Goal: Task Accomplishment & Management: Manage account settings

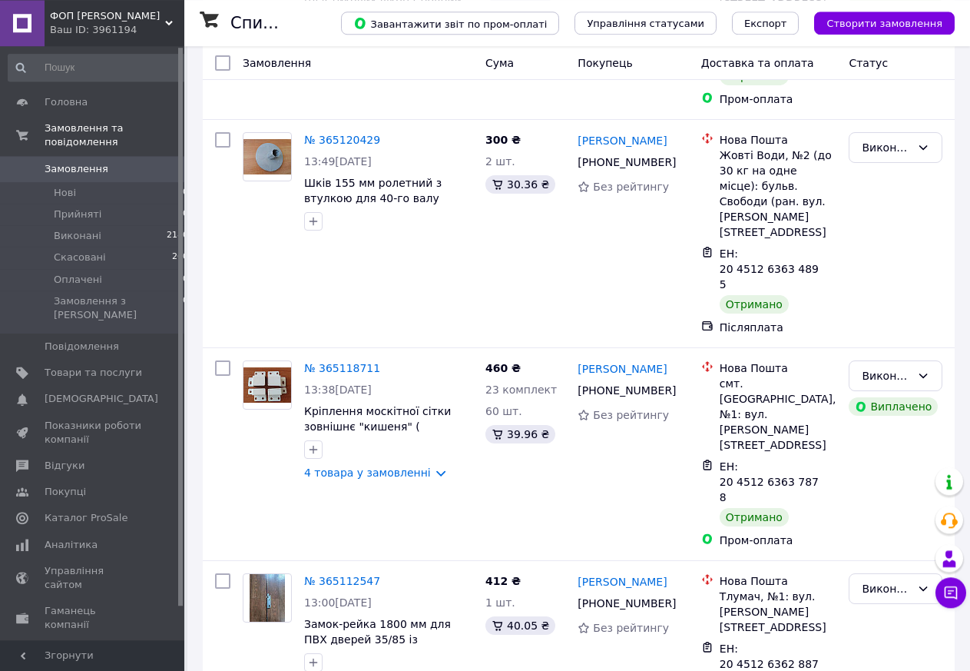
scroll to position [8234, 0]
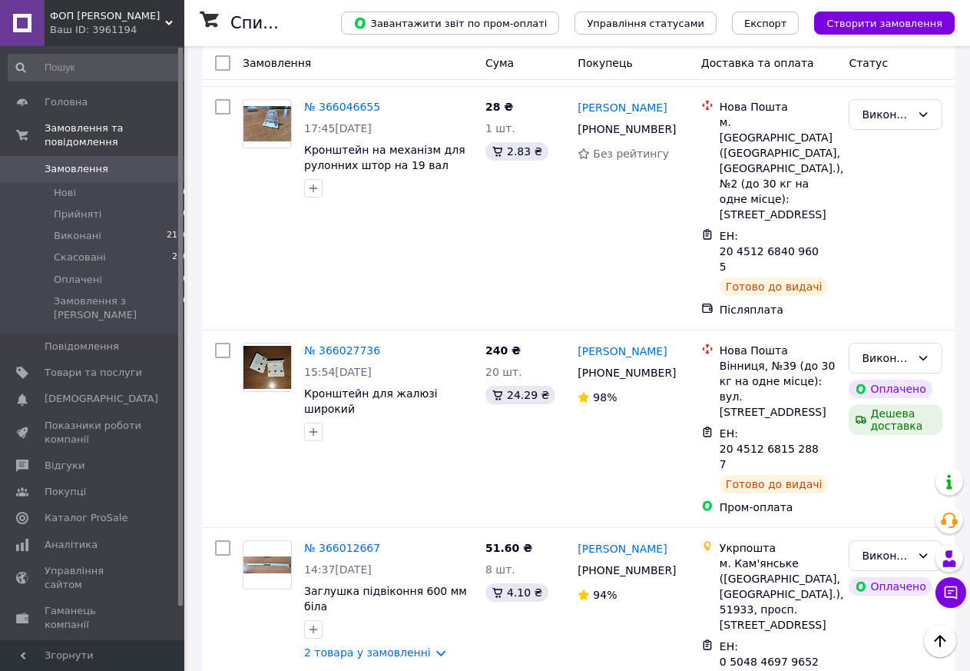
scroll to position [3683, 0]
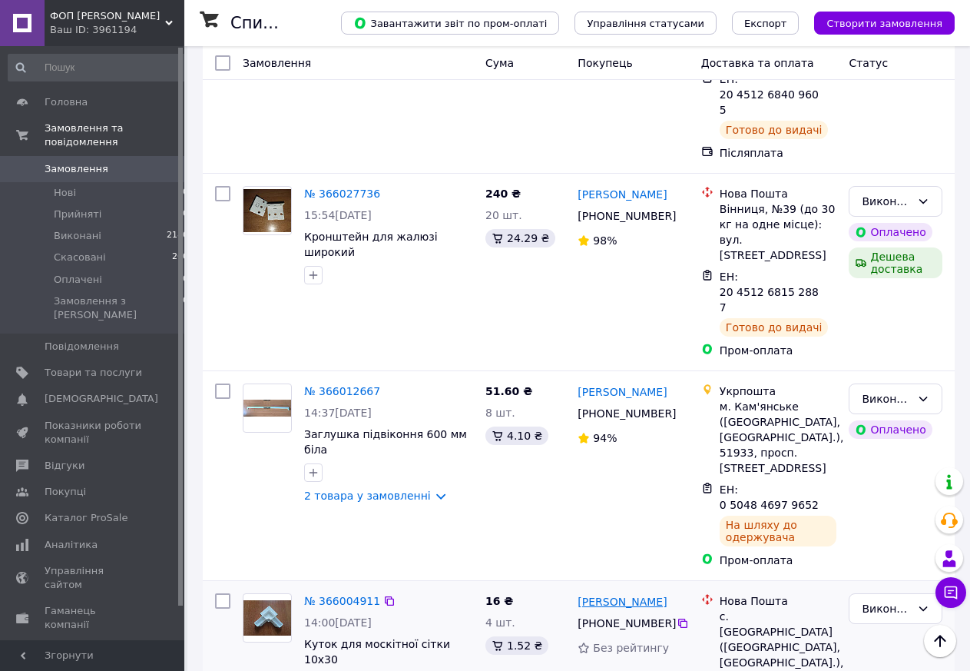
click at [665, 594] on link "[PERSON_NAME]" at bounding box center [622, 601] width 89 height 15
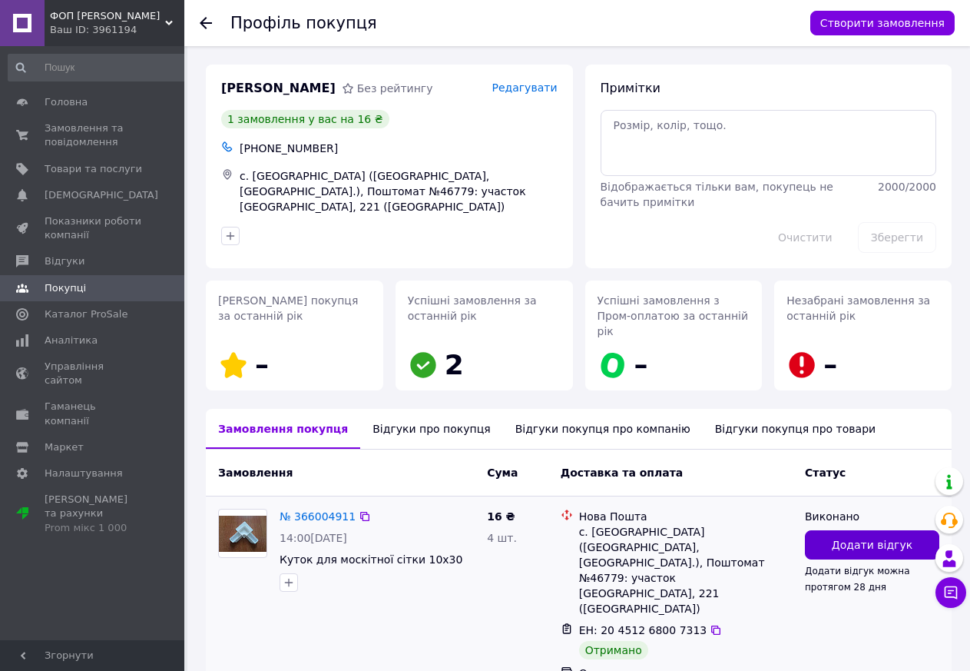
click at [878, 537] on span "Додати відгук" at bounding box center [872, 544] width 81 height 15
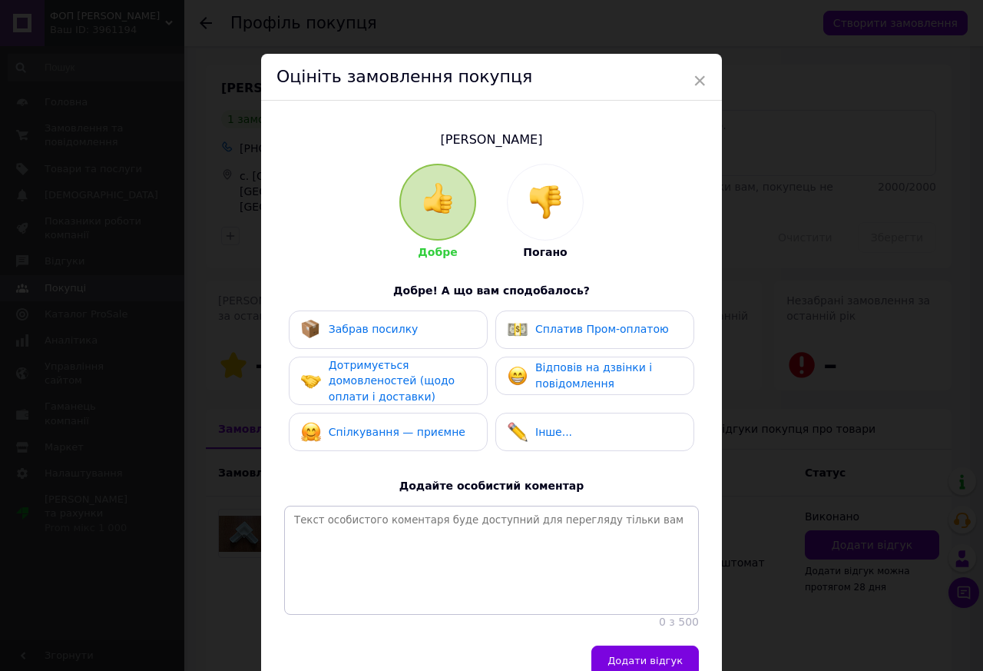
click at [386, 339] on div "Забрав посилку" at bounding box center [388, 329] width 199 height 38
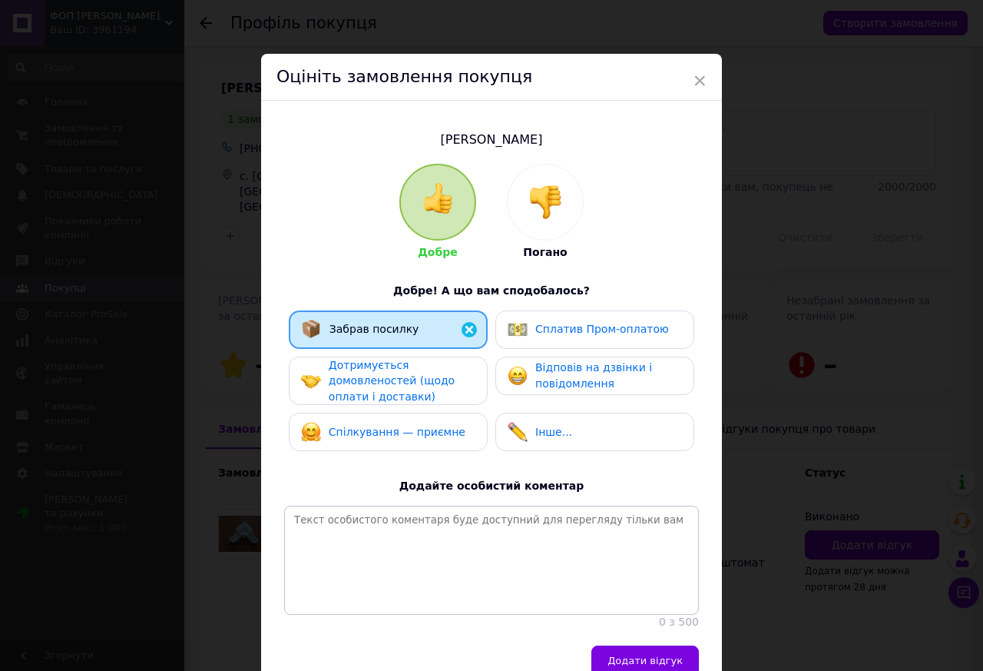
click at [370, 393] on span "Дотримується домовленостей (щодо оплати і доставки)" at bounding box center [392, 381] width 126 height 44
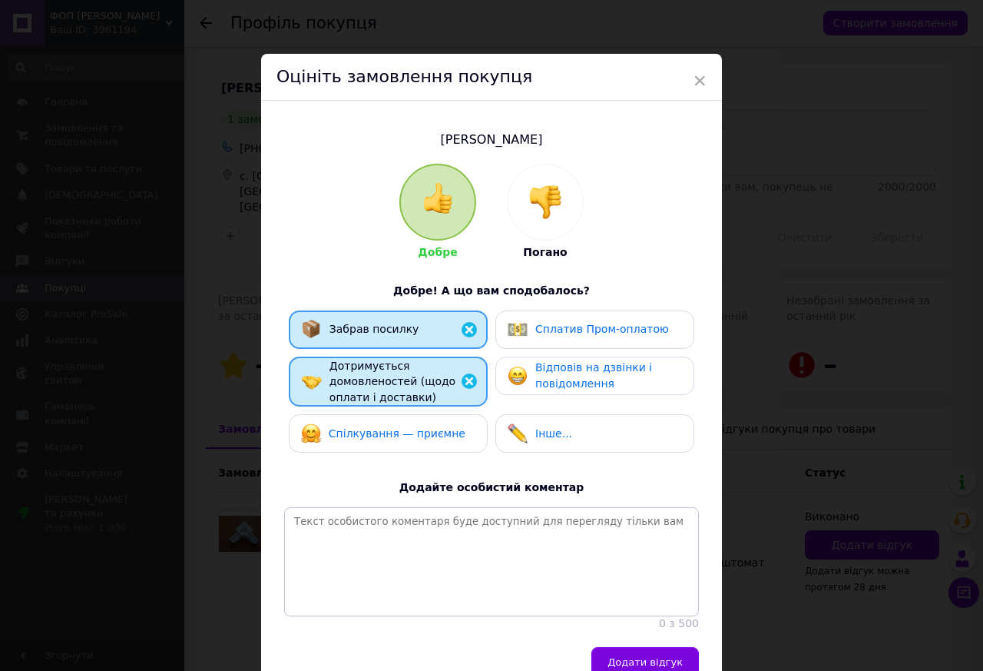
drag, startPoint x: 377, startPoint y: 432, endPoint x: 410, endPoint y: 477, distance: 56.1
click at [378, 433] on span "Спілкування — приємне" at bounding box center [397, 433] width 137 height 12
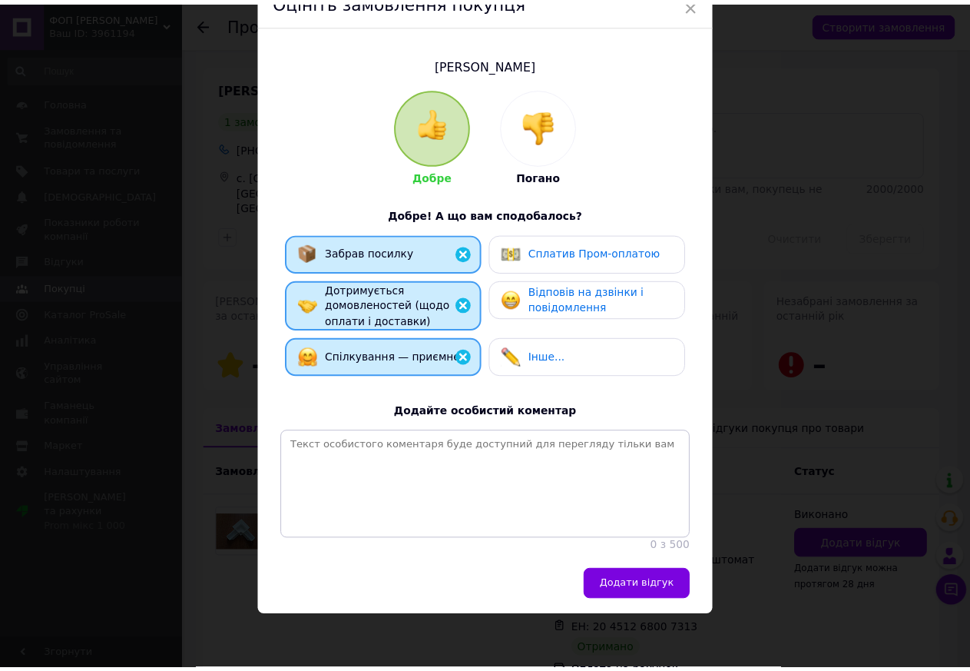
scroll to position [111, 0]
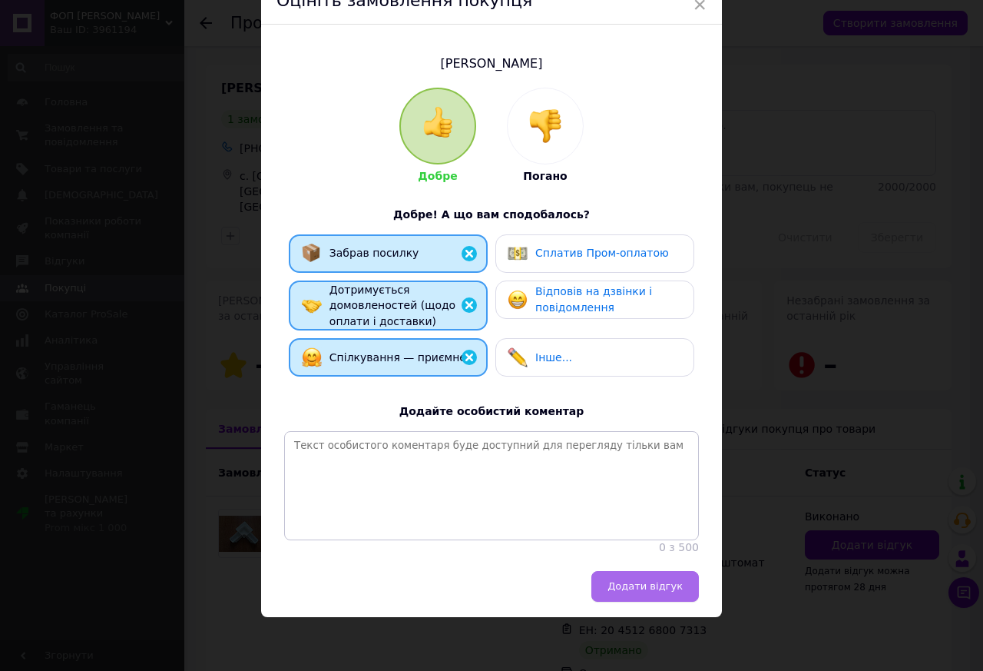
click at [650, 585] on span "Додати відгук" at bounding box center [645, 586] width 75 height 12
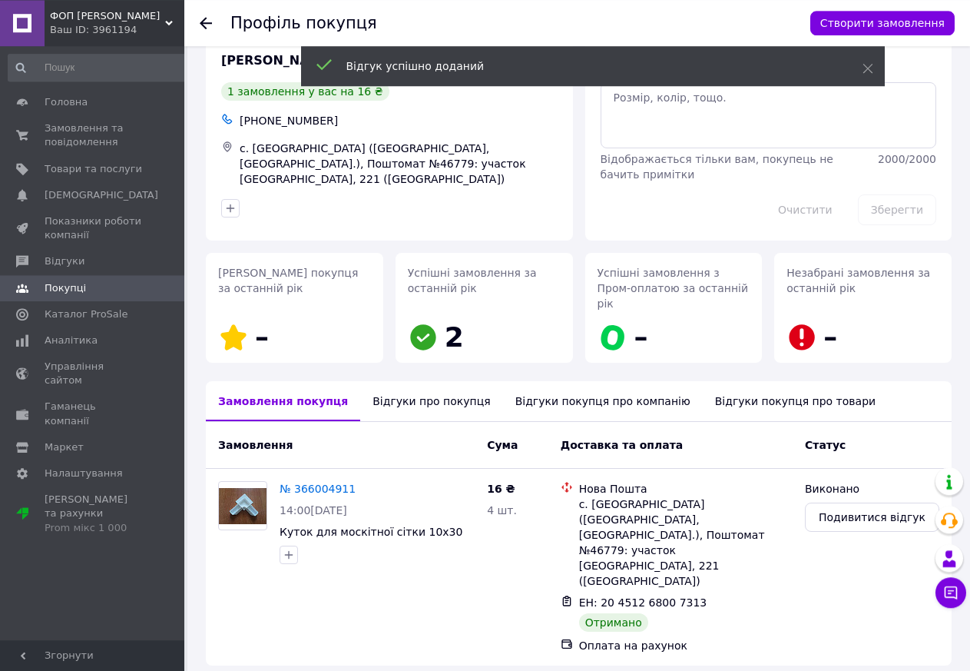
scroll to position [28, 0]
click at [198, 27] on div "Профіль покупця Створити замовлення" at bounding box center [577, 23] width 786 height 46
click at [204, 22] on use at bounding box center [206, 23] width 12 height 12
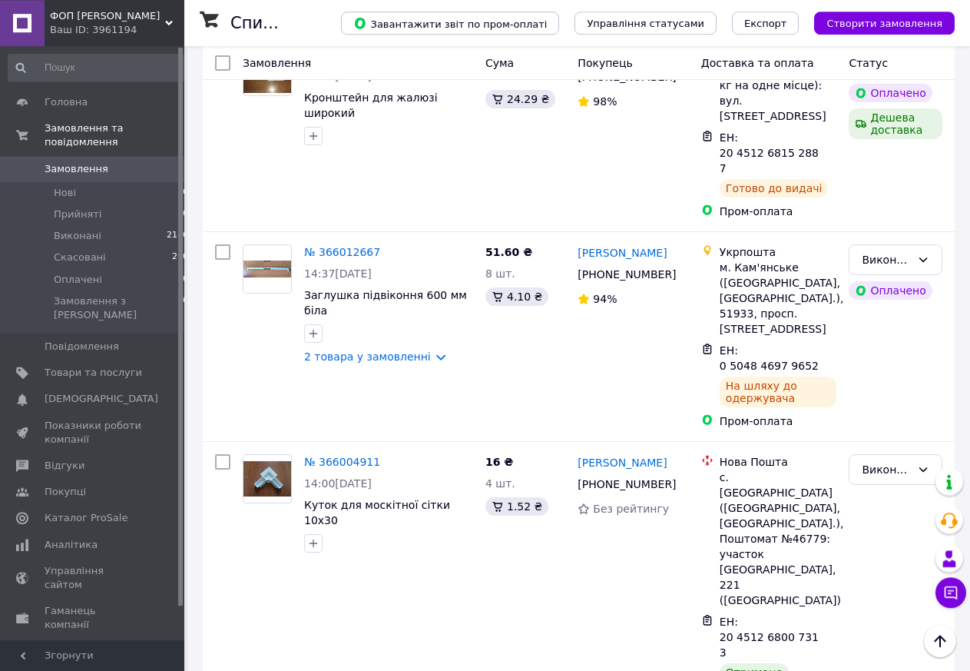
scroll to position [3849, 0]
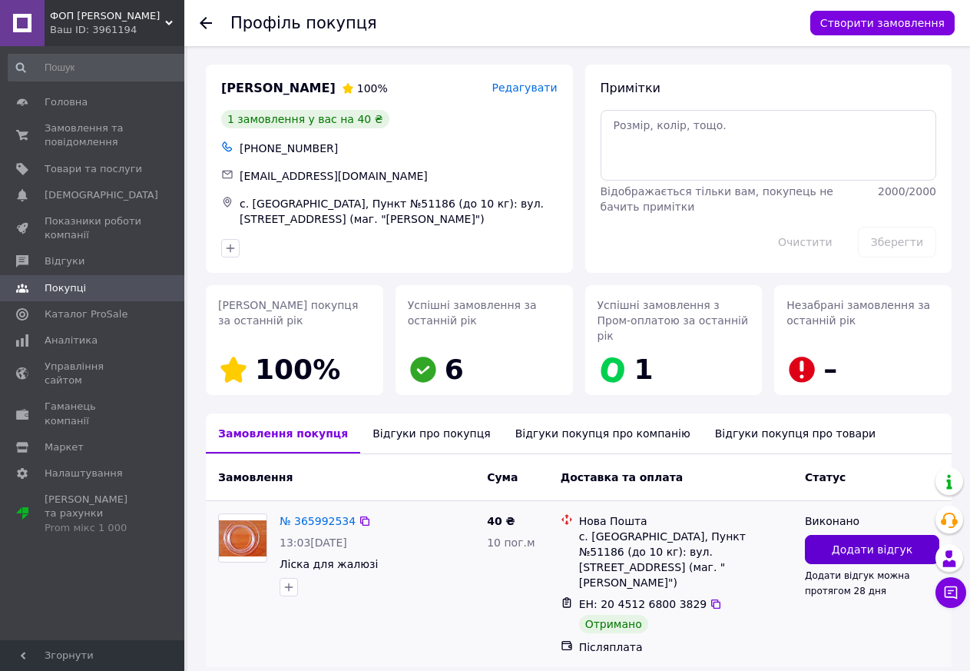
click at [821, 537] on button "Додати відгук" at bounding box center [872, 549] width 134 height 29
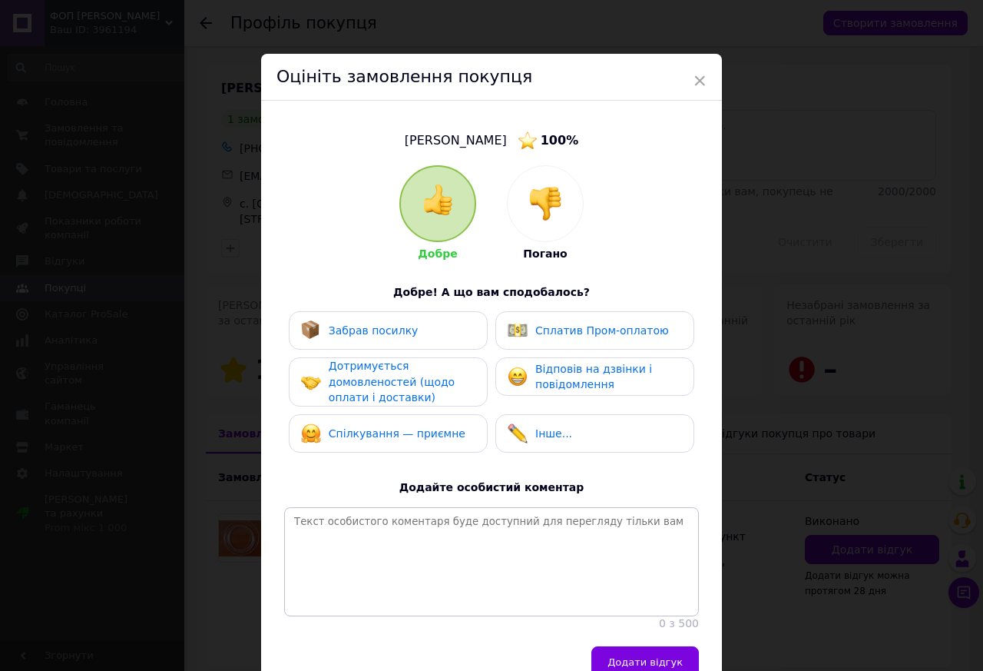
click at [401, 335] on div "Забрав посилку" at bounding box center [388, 330] width 174 height 20
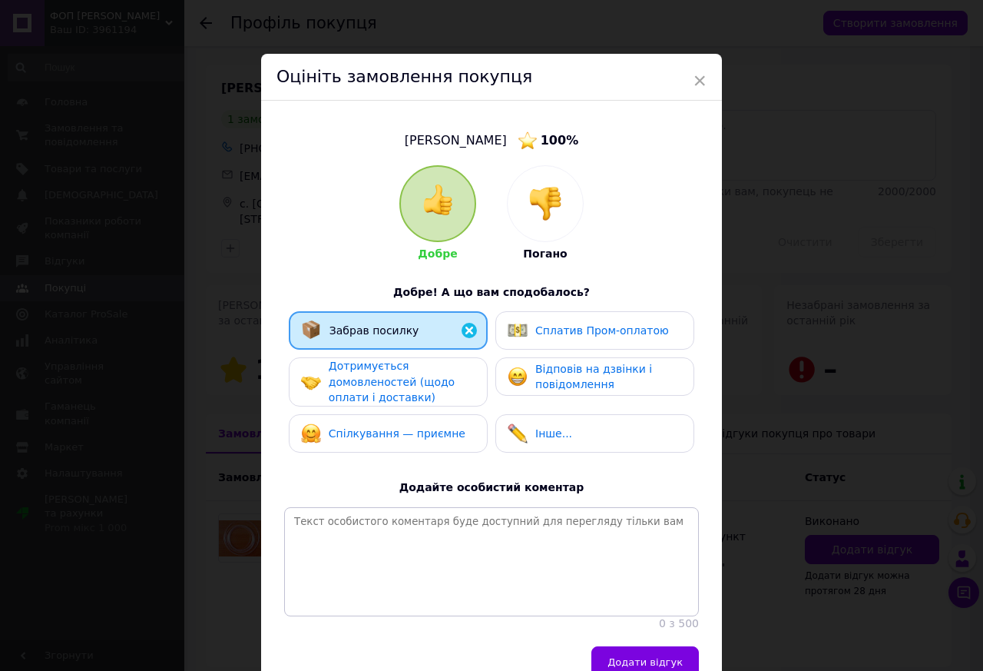
click at [396, 376] on span "Дотримується домовленостей (щодо оплати і доставки)" at bounding box center [392, 382] width 126 height 44
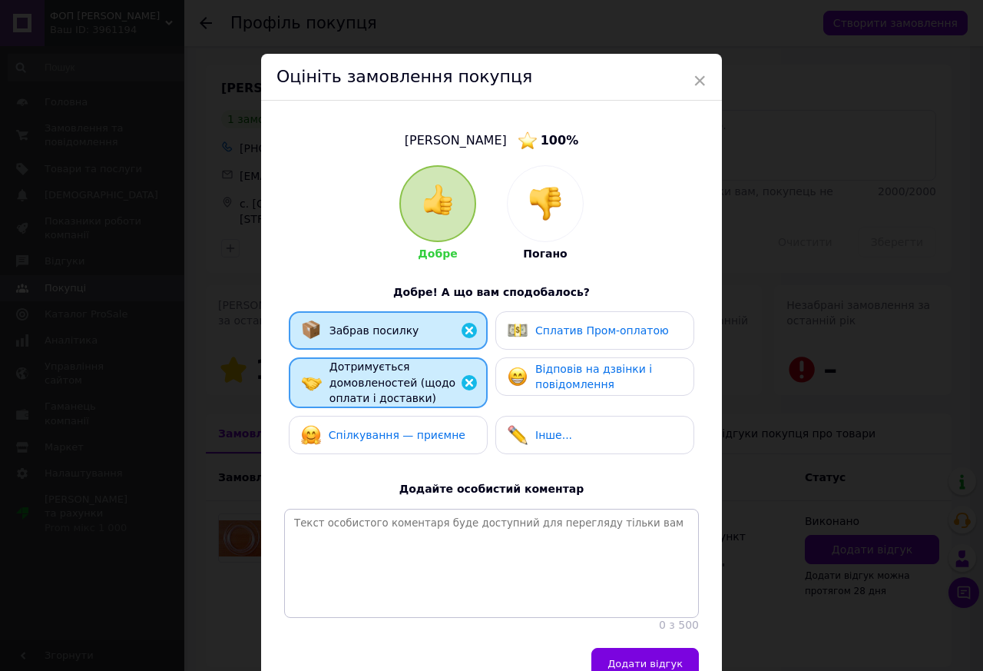
click at [396, 429] on span "Спілкування — приємне" at bounding box center [397, 435] width 137 height 12
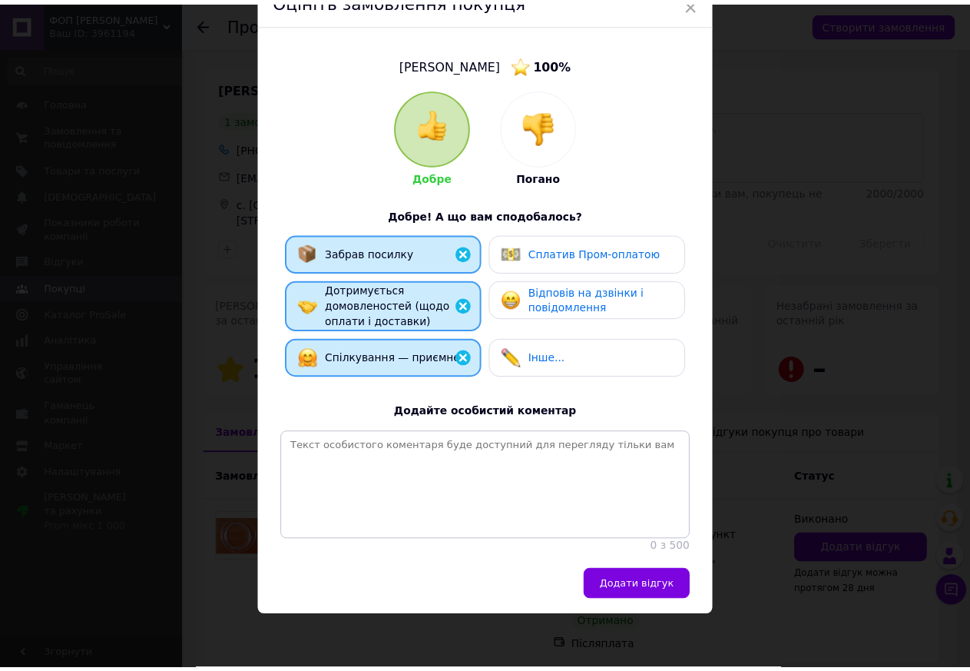
scroll to position [111, 0]
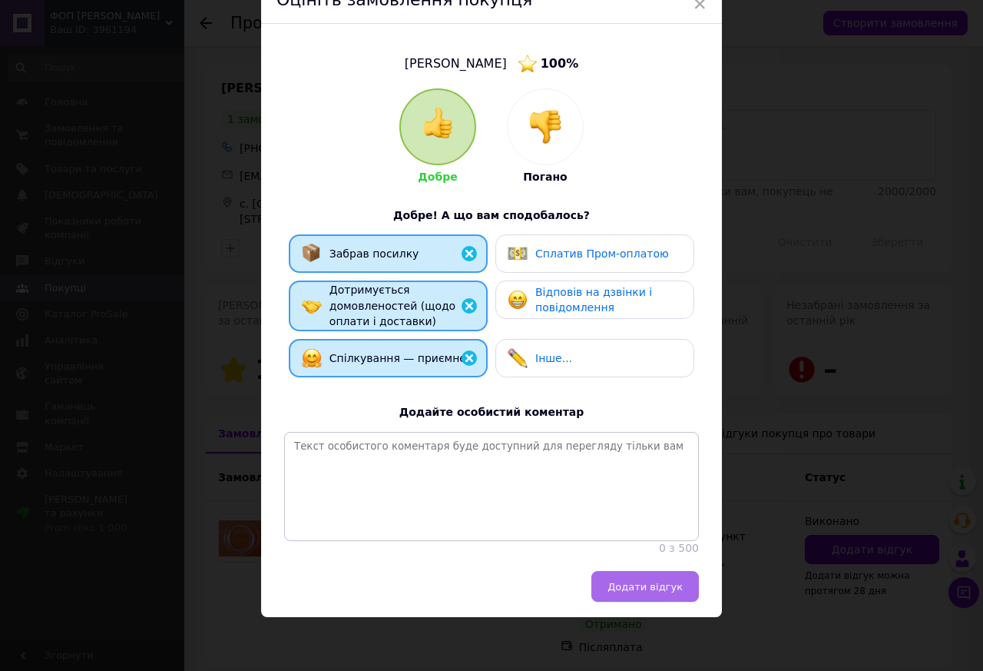
click at [632, 575] on button "Додати відгук" at bounding box center [646, 586] width 108 height 31
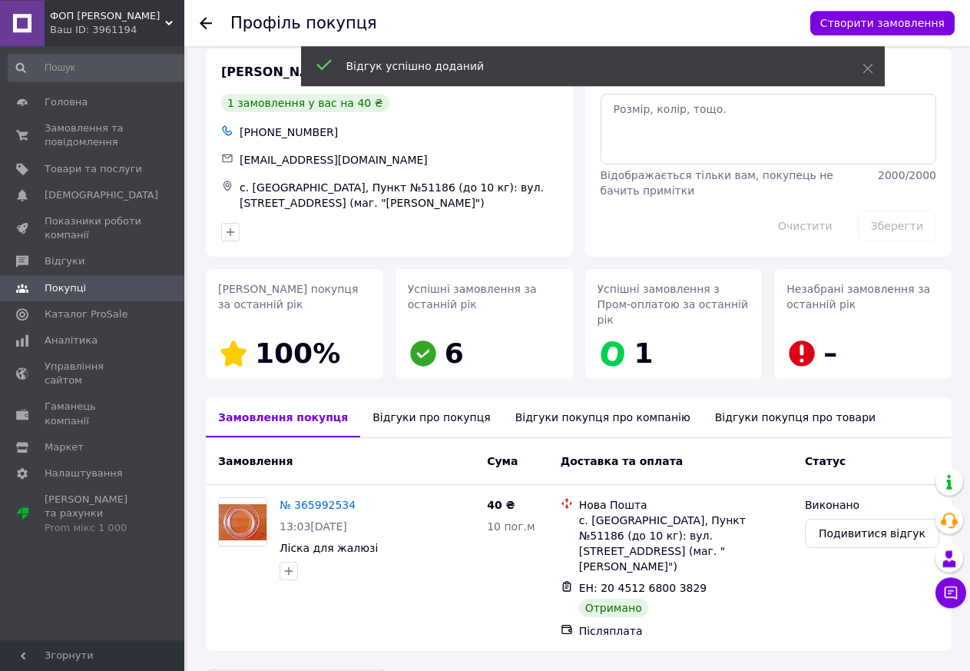
scroll to position [18, 0]
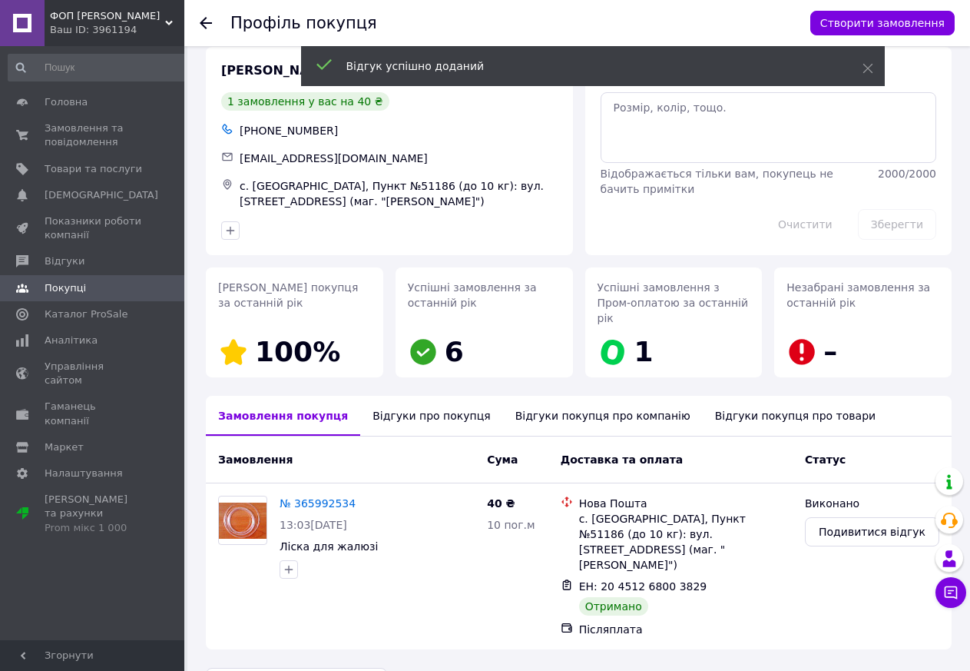
click at [208, 22] on icon at bounding box center [206, 23] width 12 height 12
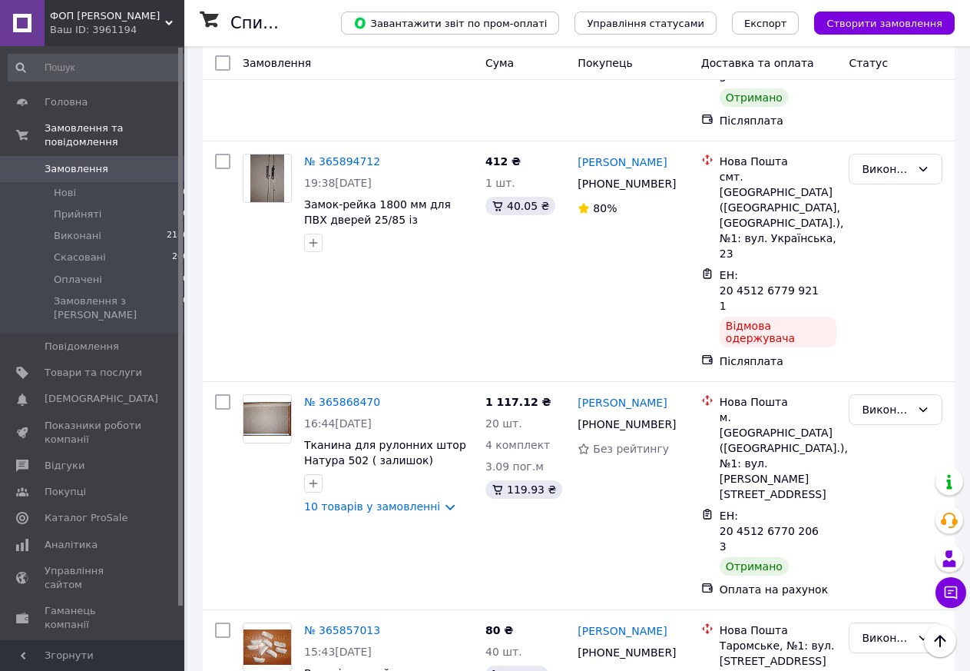
scroll to position [6741, 0]
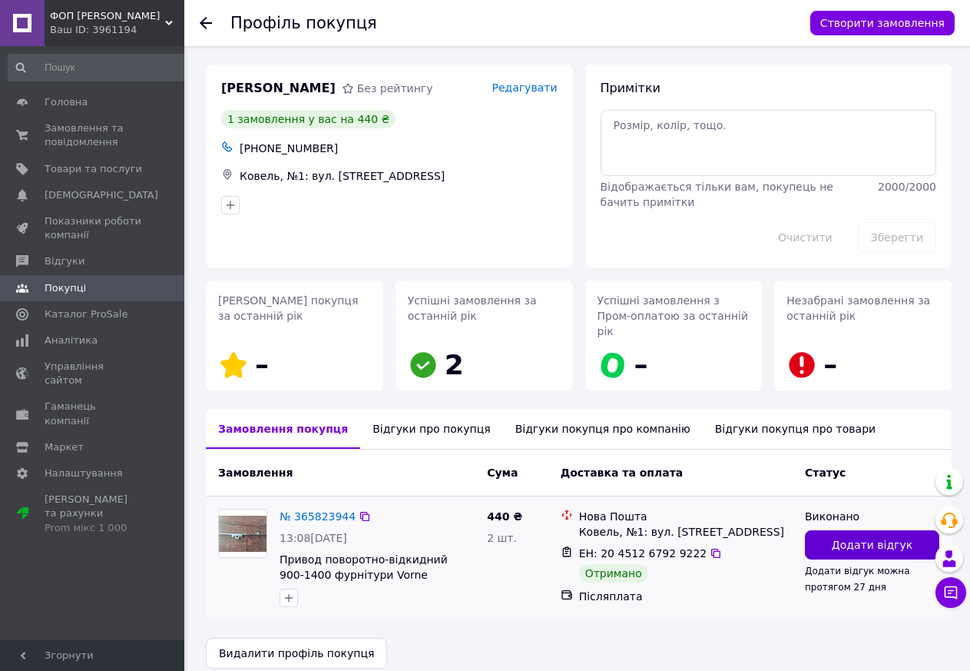
click at [860, 537] on span "Додати відгук" at bounding box center [872, 544] width 81 height 15
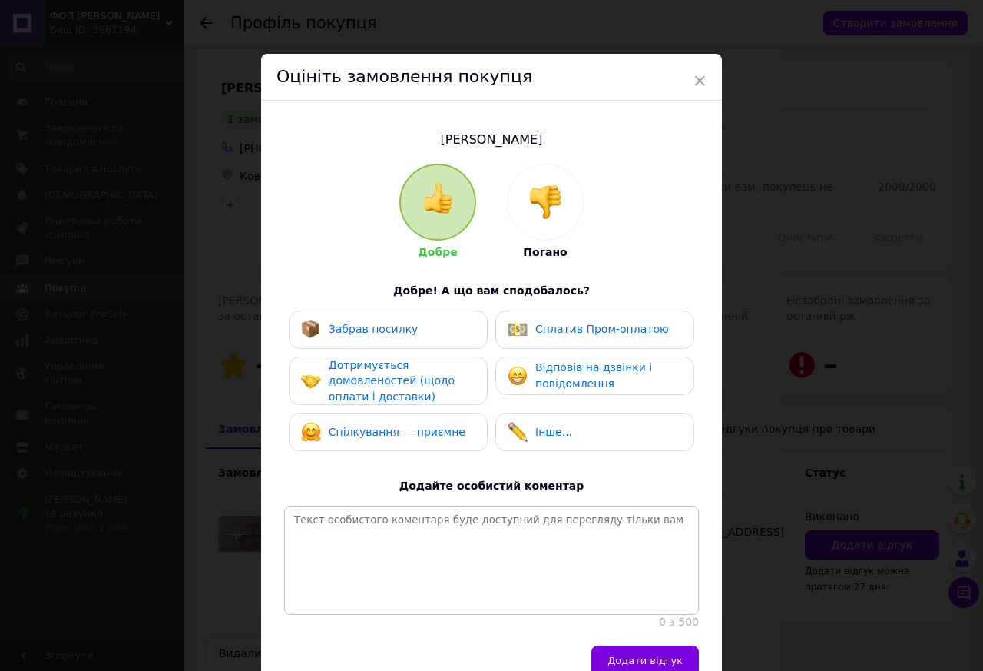
click at [389, 340] on div "Забрав посилку" at bounding box center [388, 329] width 199 height 38
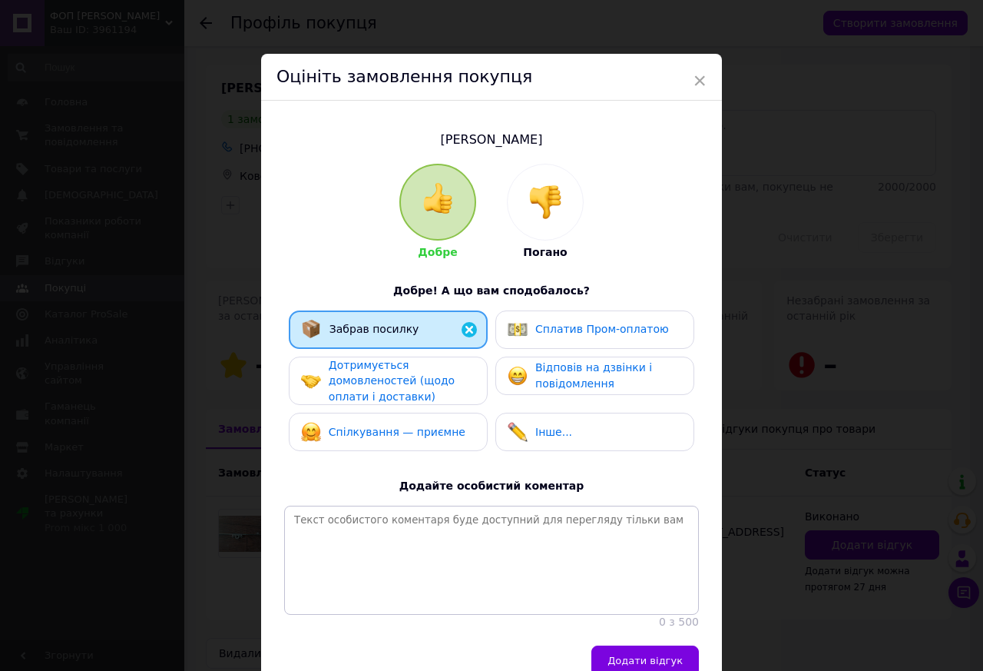
click at [377, 385] on span "Дотримується домовленостей (щодо оплати і доставки)" at bounding box center [392, 381] width 126 height 44
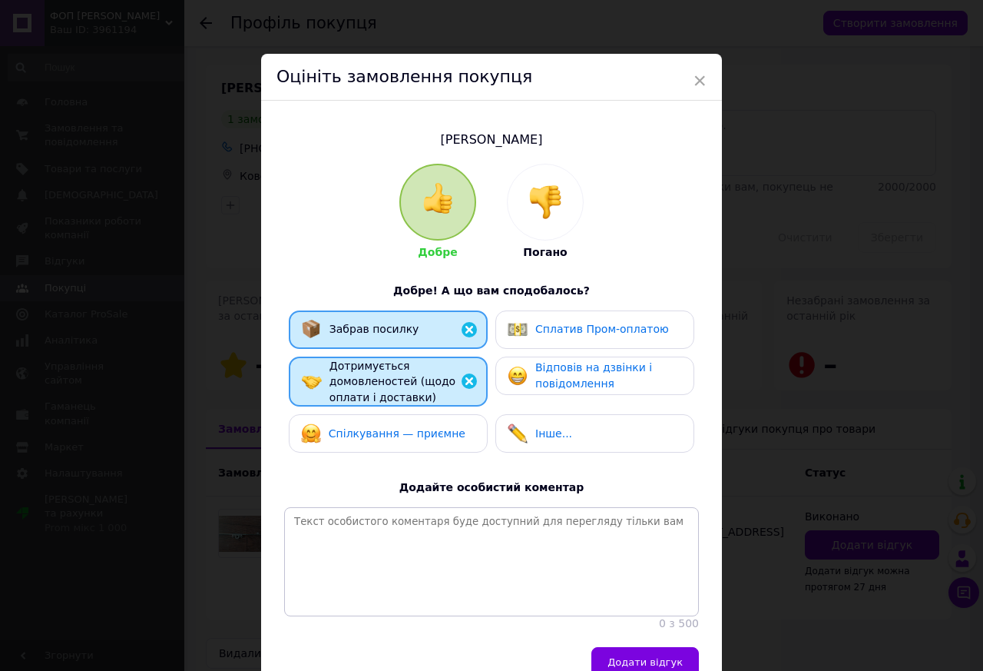
click at [378, 426] on div "Спілкування — приємне" at bounding box center [397, 434] width 137 height 16
click at [696, 74] on span "×" at bounding box center [700, 81] width 14 height 26
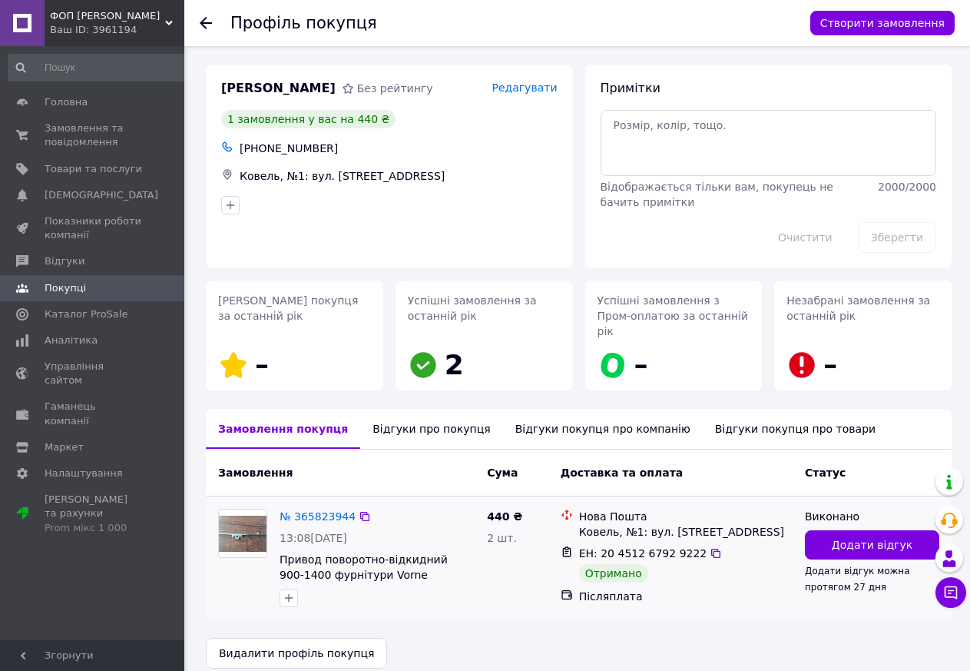
click at [880, 546] on div "Додати відгук Додати відгук можна протягом 27 дня" at bounding box center [872, 561] width 134 height 63
click at [867, 537] on span "Додати відгук" at bounding box center [872, 544] width 81 height 15
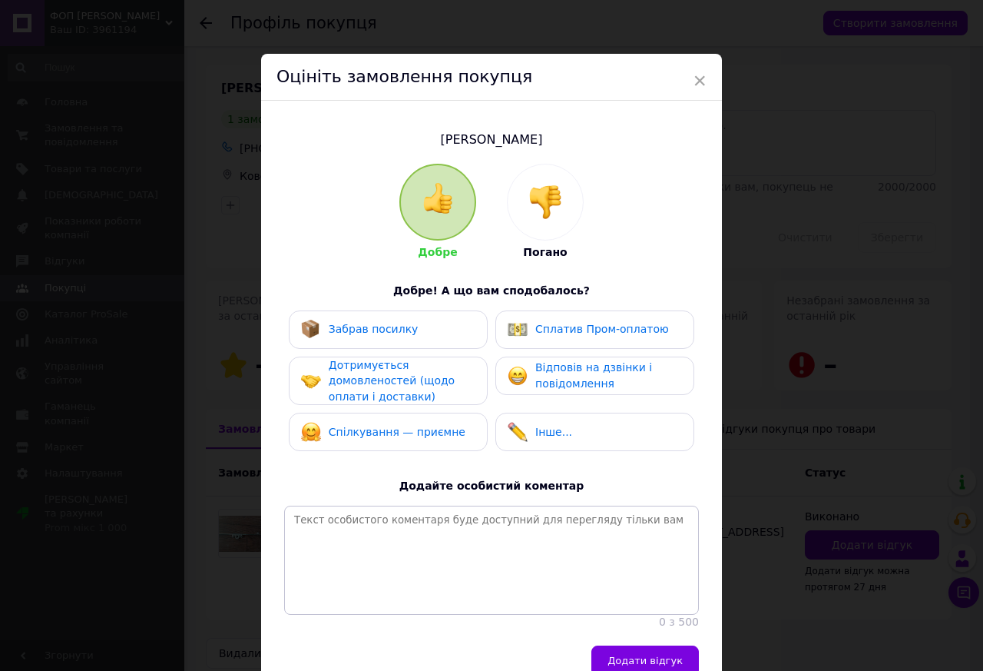
click at [402, 349] on div "Забрав посилку Сплатив Пром-оплатою Дотримується домовленостей (щодо оплати і д…" at bounding box center [491, 384] width 415 height 149
click at [394, 345] on div "Забрав посилку" at bounding box center [388, 329] width 199 height 38
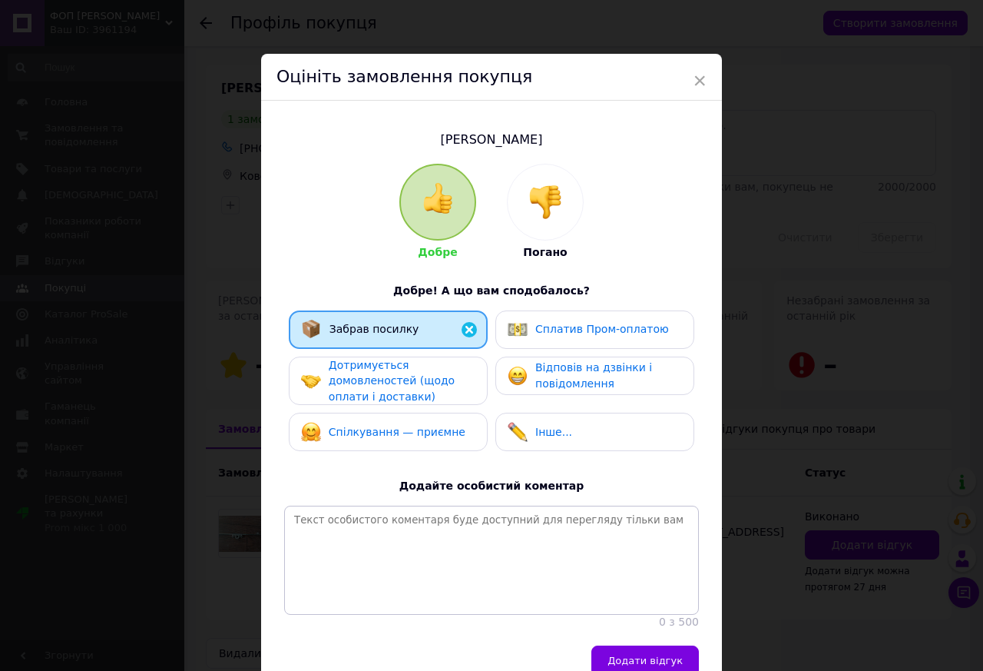
click at [378, 380] on span "Дотримується домовленостей (щодо оплати і доставки)" at bounding box center [392, 381] width 126 height 44
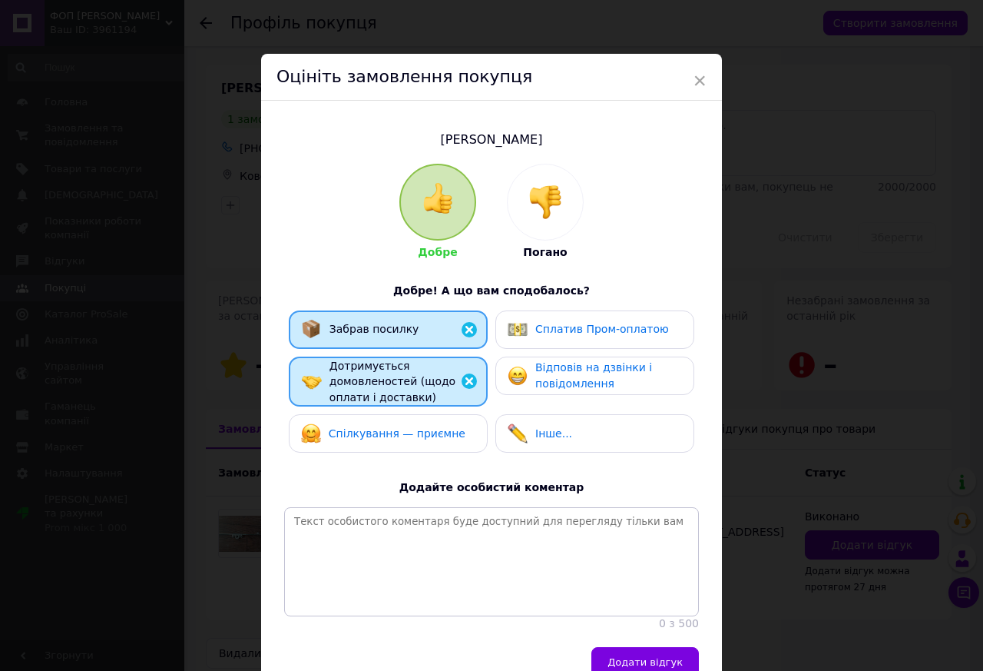
click at [383, 430] on span "Спілкування — приємне" at bounding box center [397, 433] width 137 height 12
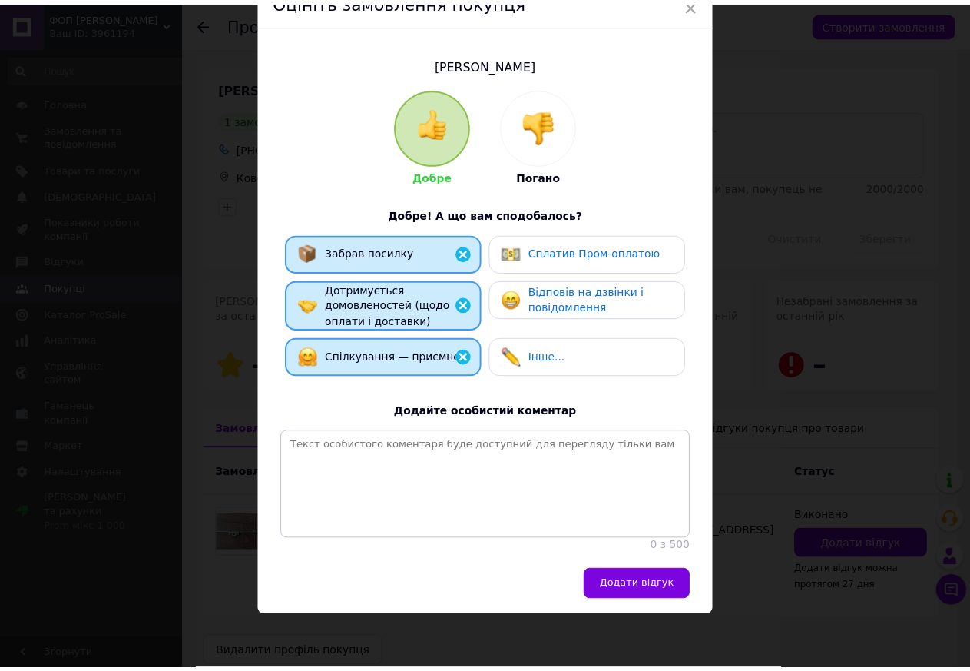
scroll to position [111, 0]
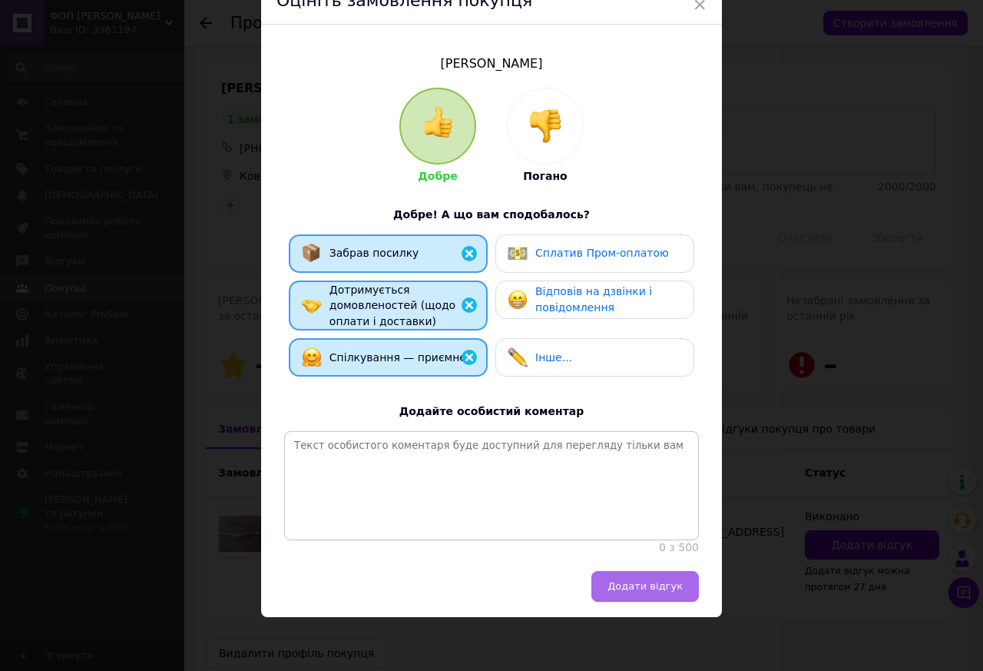
click at [632, 588] on span "Додати відгук" at bounding box center [645, 586] width 75 height 12
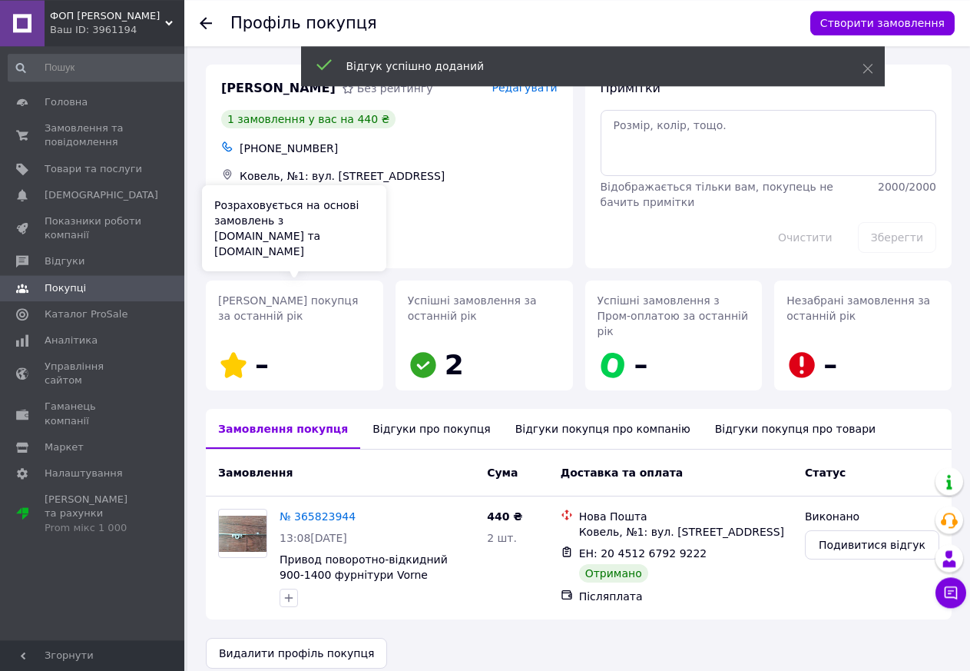
scroll to position [1, 0]
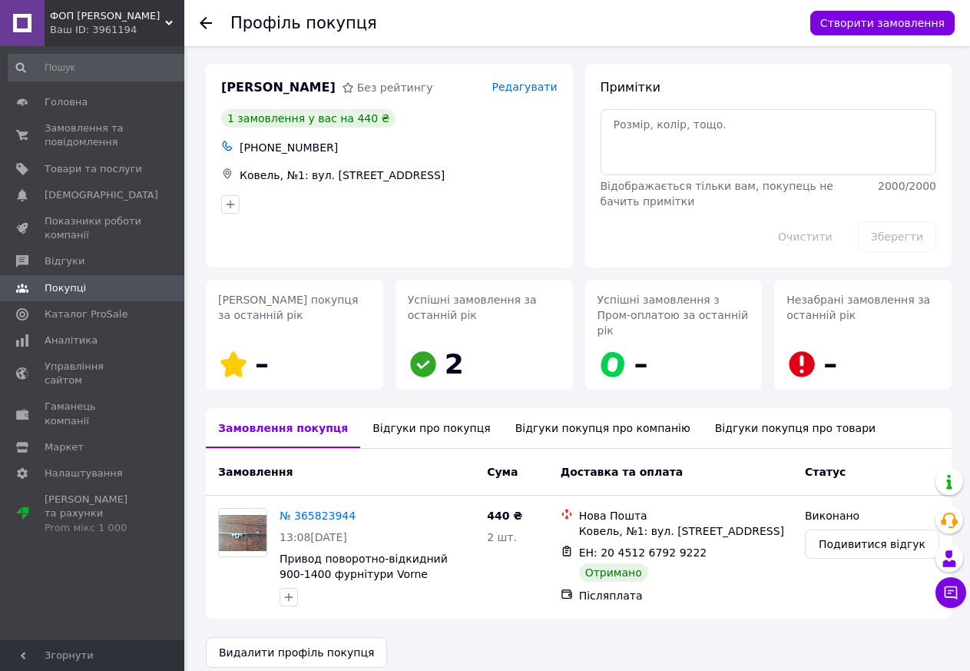
click at [207, 24] on use at bounding box center [206, 23] width 12 height 12
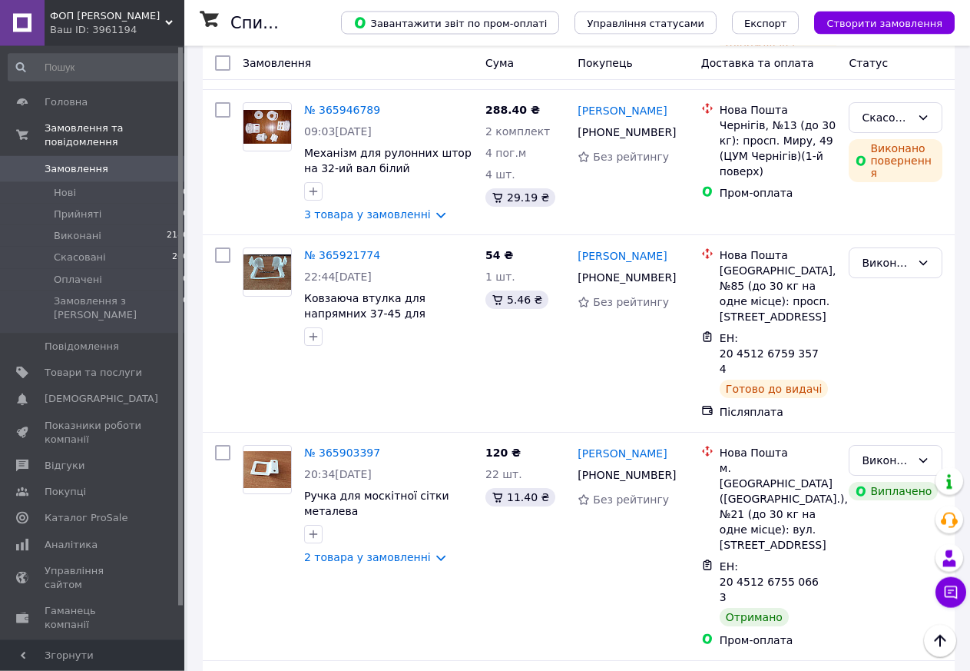
scroll to position [6029, 0]
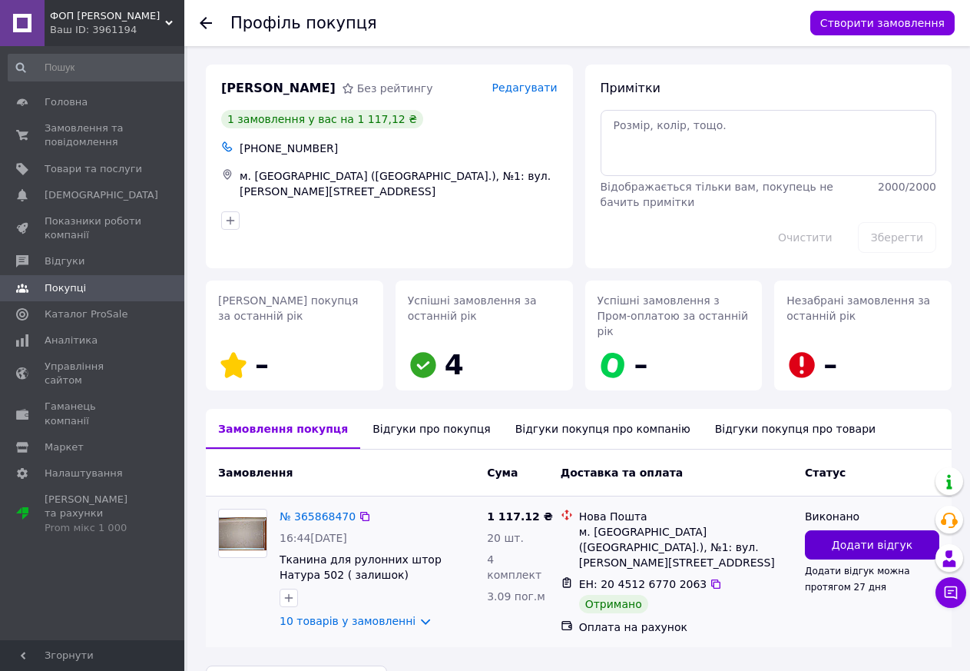
click at [865, 537] on span "Додати відгук" at bounding box center [872, 544] width 81 height 15
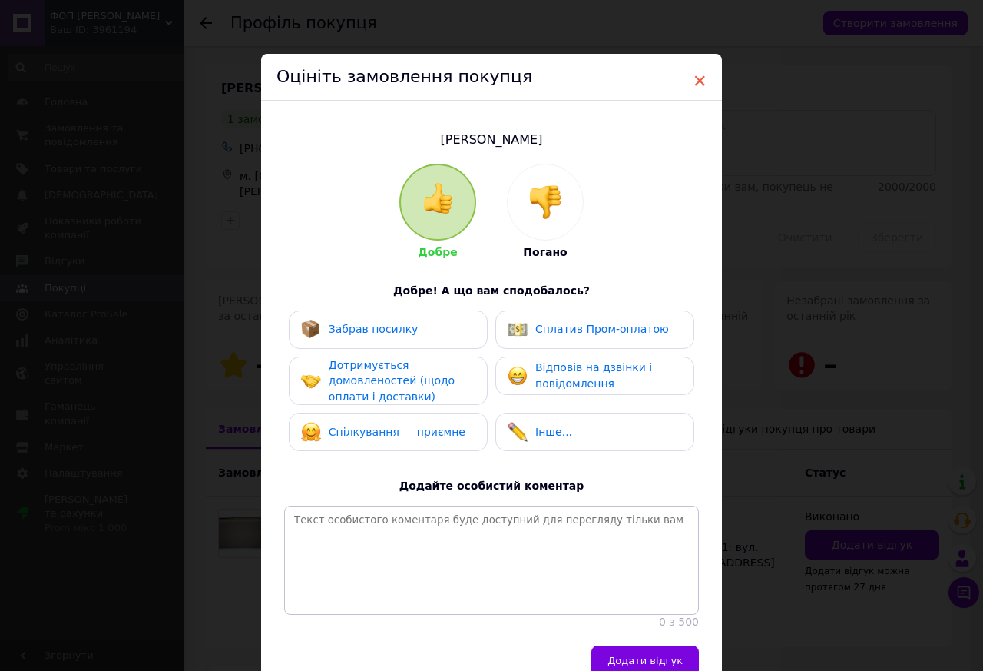
click at [693, 78] on span "×" at bounding box center [700, 81] width 14 height 26
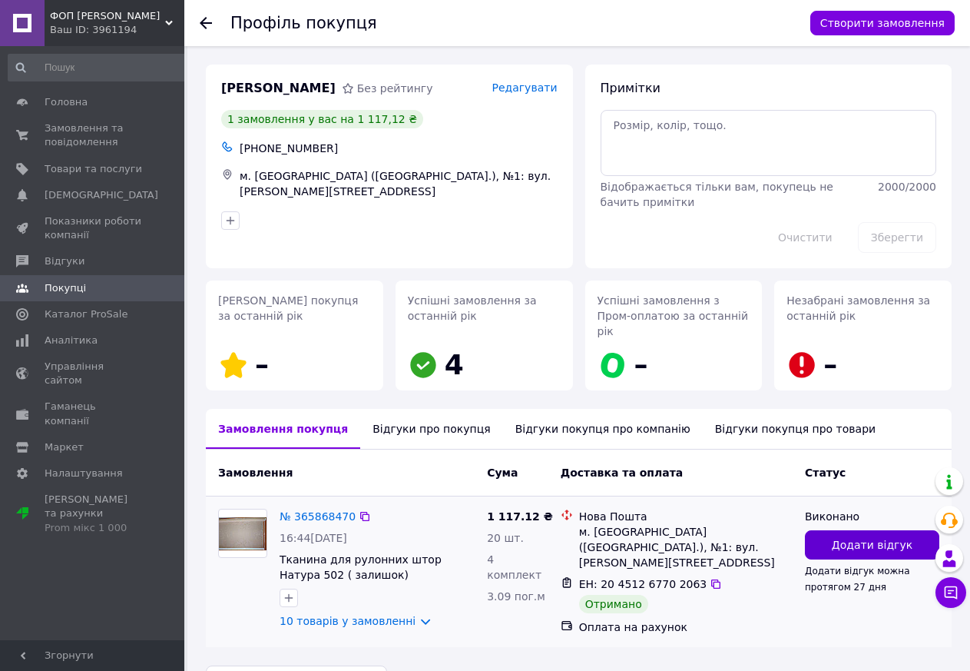
click at [873, 537] on span "Додати відгук" at bounding box center [872, 544] width 81 height 15
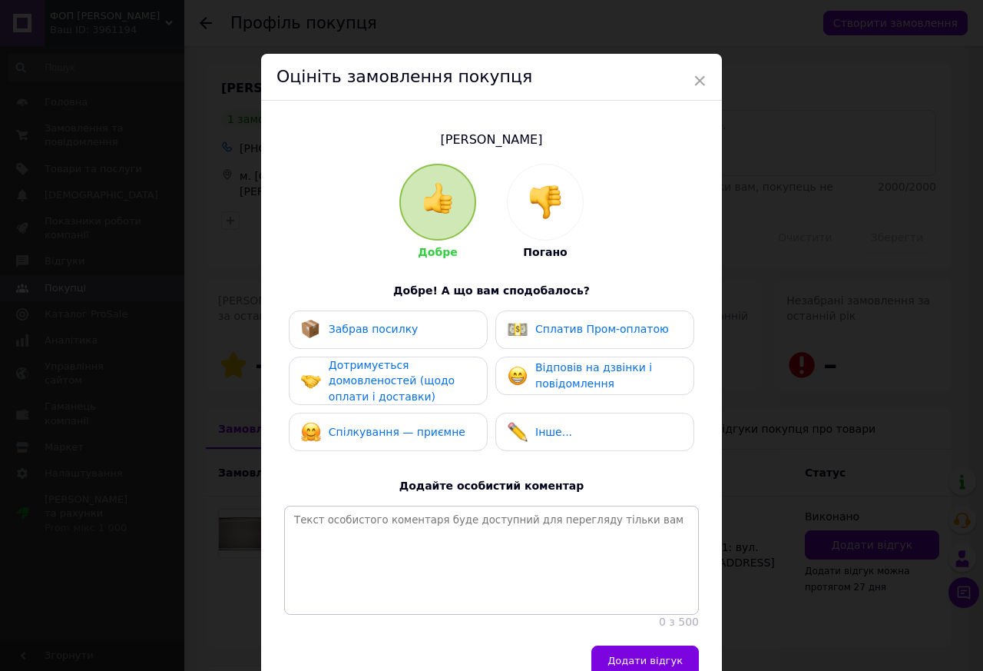
click at [391, 342] on div "Забрав посилку" at bounding box center [388, 329] width 199 height 38
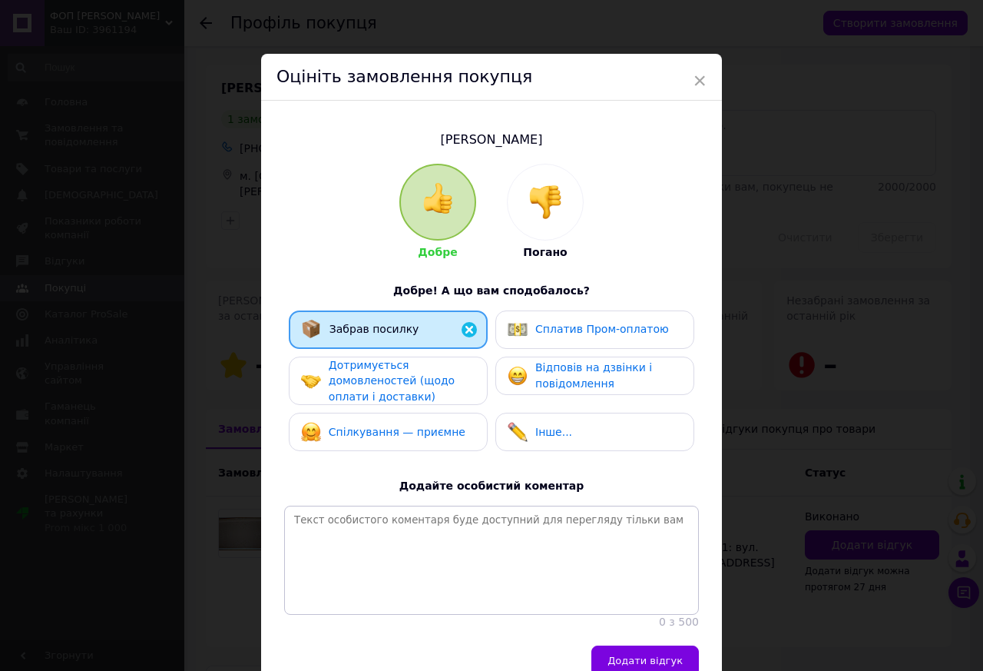
click at [366, 381] on span "Дотримується домовленостей (щодо оплати і доставки)" at bounding box center [392, 381] width 126 height 44
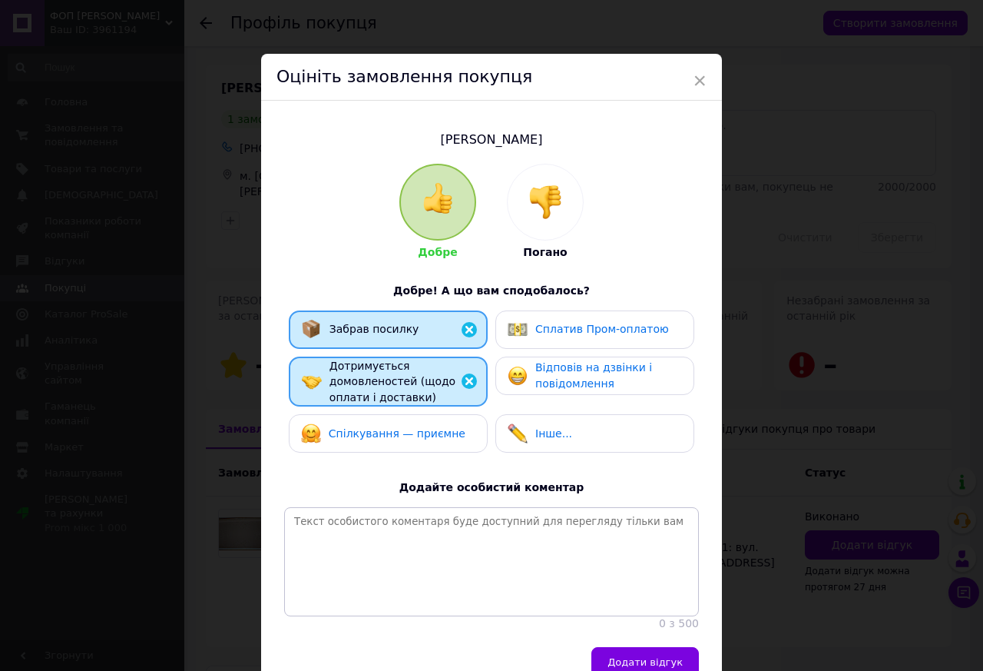
click at [365, 438] on span "Спілкування — приємне" at bounding box center [397, 433] width 137 height 12
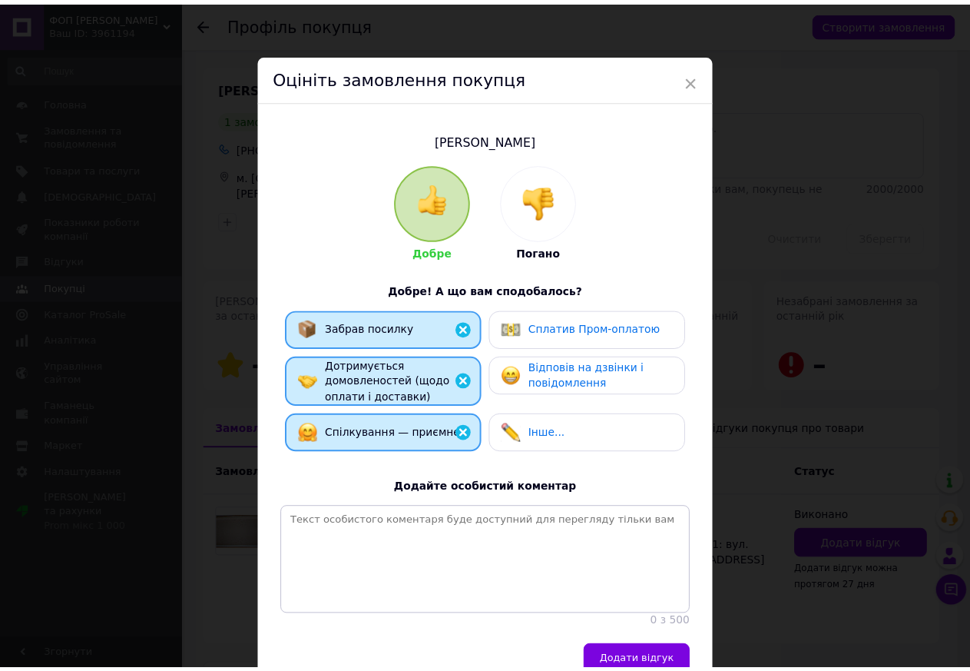
scroll to position [111, 0]
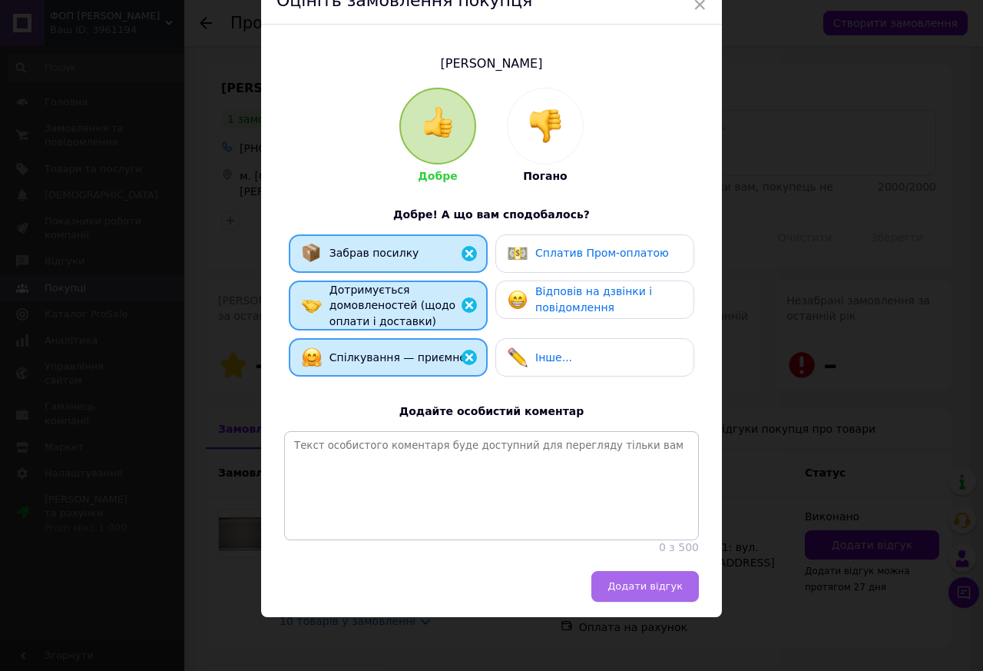
click at [645, 586] on span "Додати відгук" at bounding box center [645, 586] width 75 height 12
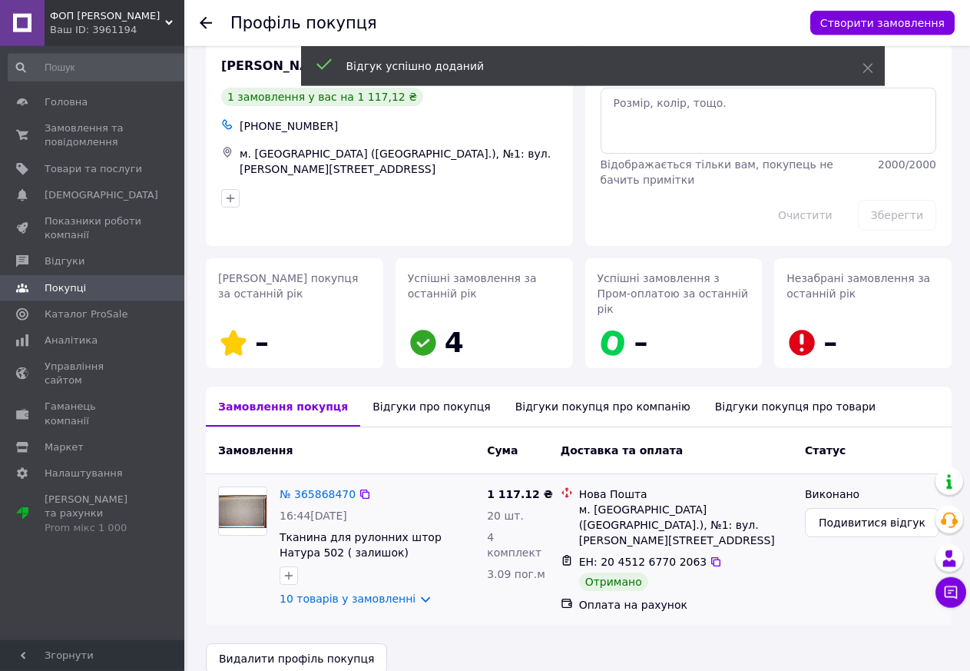
scroll to position [23, 0]
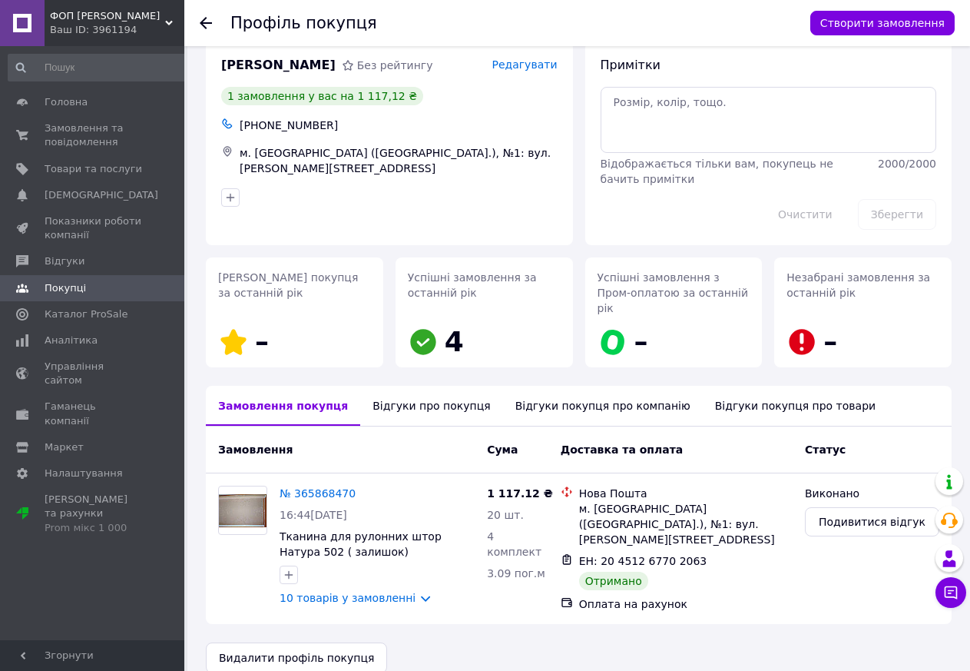
click at [204, 22] on use at bounding box center [206, 23] width 12 height 12
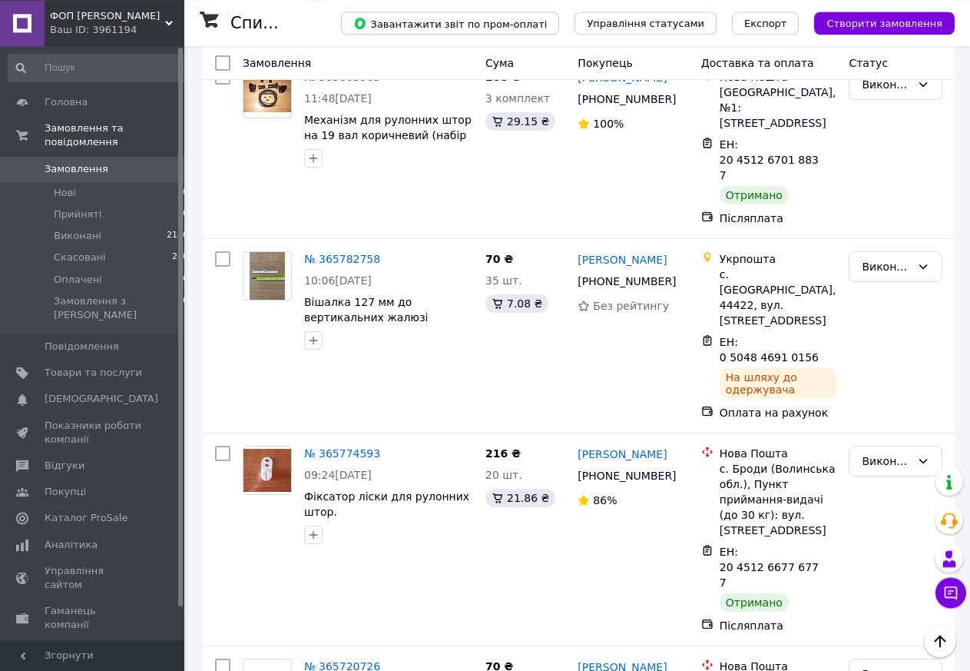
scroll to position [8309, 0]
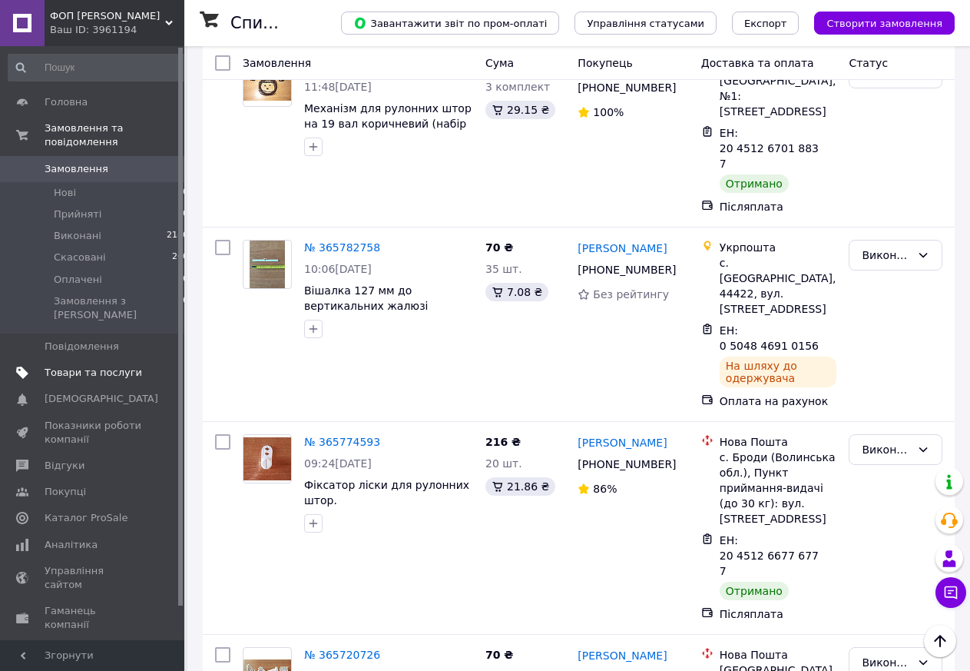
click at [99, 366] on span "Товари та послуги" at bounding box center [94, 373] width 98 height 14
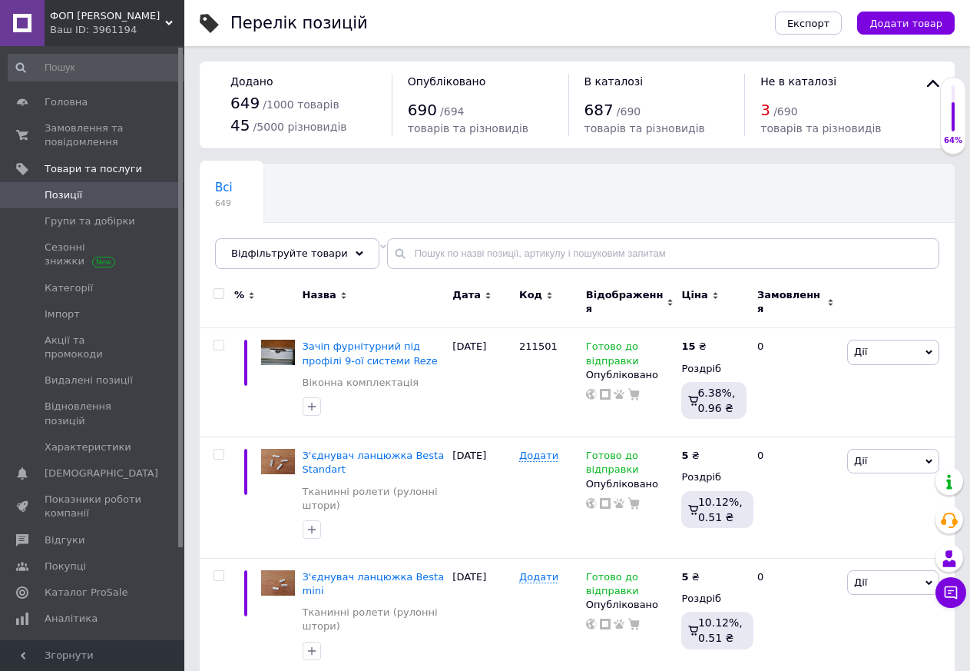
click at [798, 84] on span "Не в каталозі" at bounding box center [799, 81] width 76 height 12
click at [80, 585] on span "Каталог ProSale" at bounding box center [86, 592] width 83 height 14
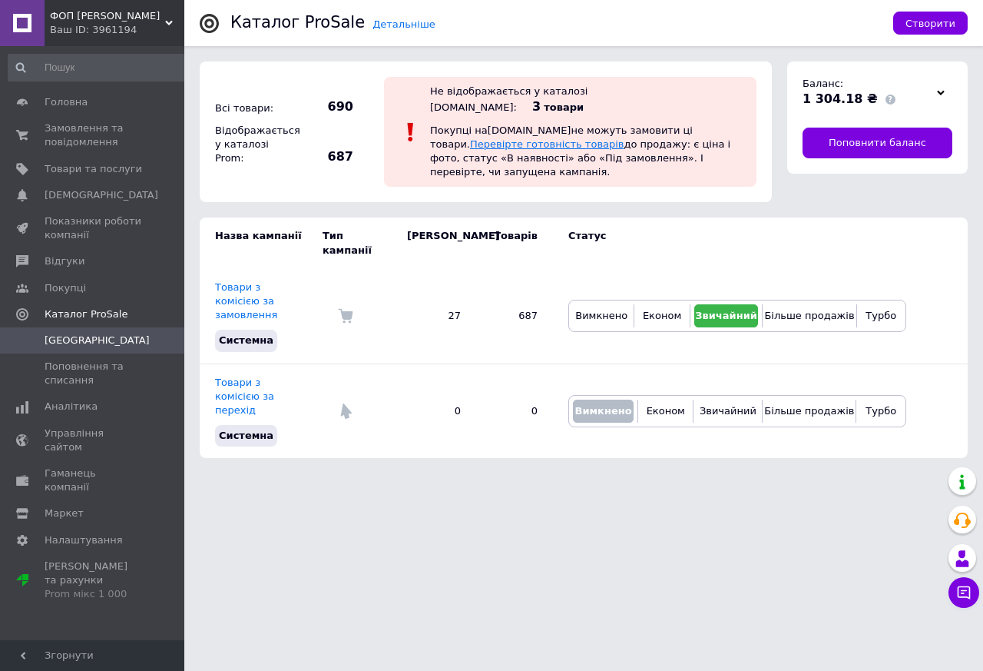
click at [625, 138] on link "Перевірте готовність товарів" at bounding box center [547, 144] width 154 height 12
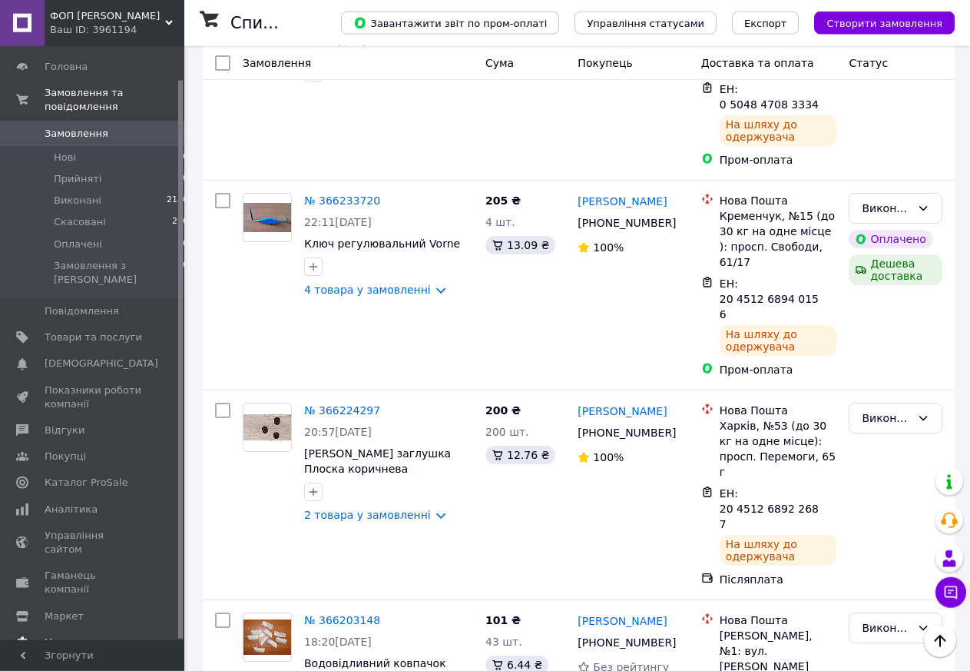
scroll to position [392, 0]
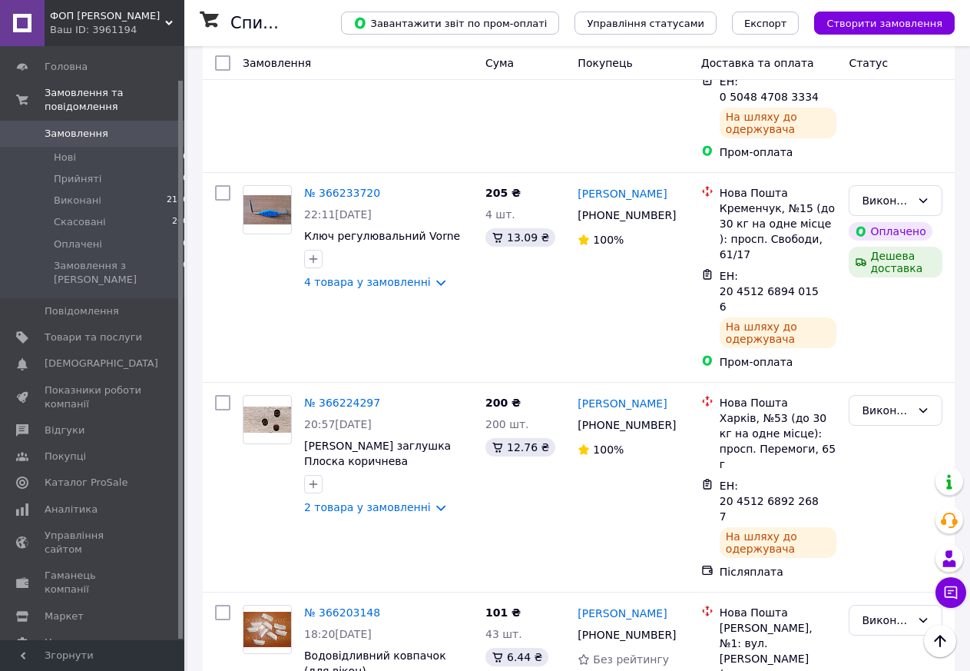
click at [78, 662] on span "Тарифи та рахунки Prom мікс 1 000" at bounding box center [94, 683] width 98 height 42
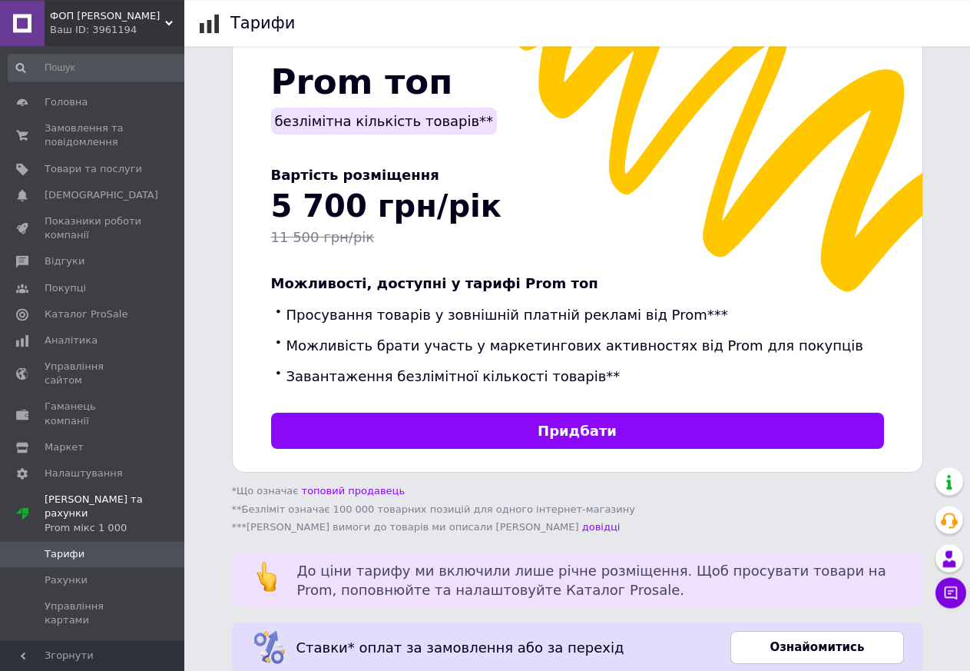
scroll to position [425, 0]
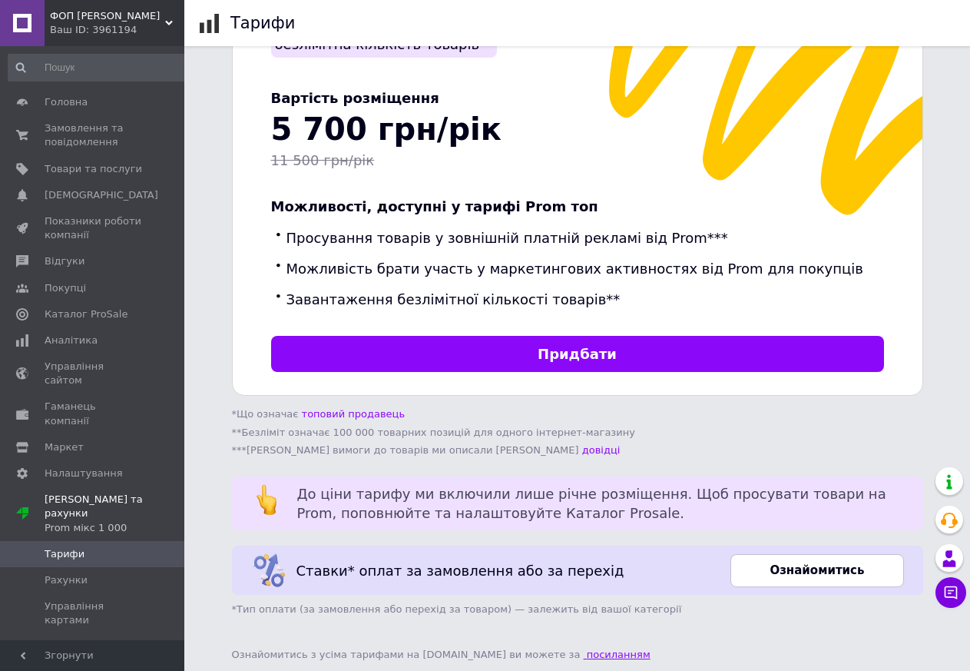
click at [584, 648] on link "посиланням" at bounding box center [617, 654] width 67 height 12
click at [78, 573] on span "Рахунки" at bounding box center [66, 580] width 43 height 14
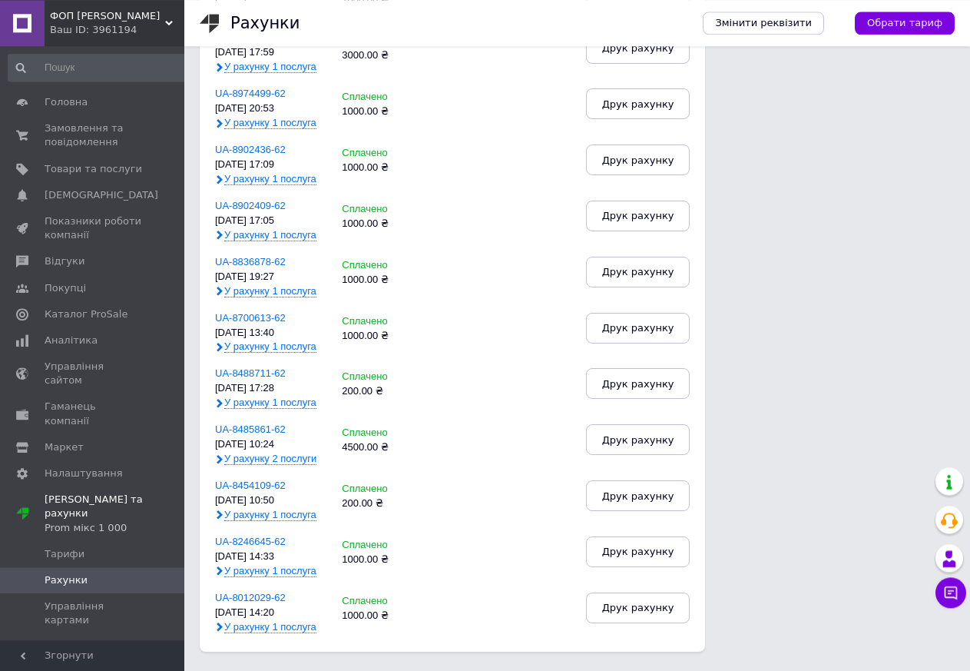
scroll to position [693, 0]
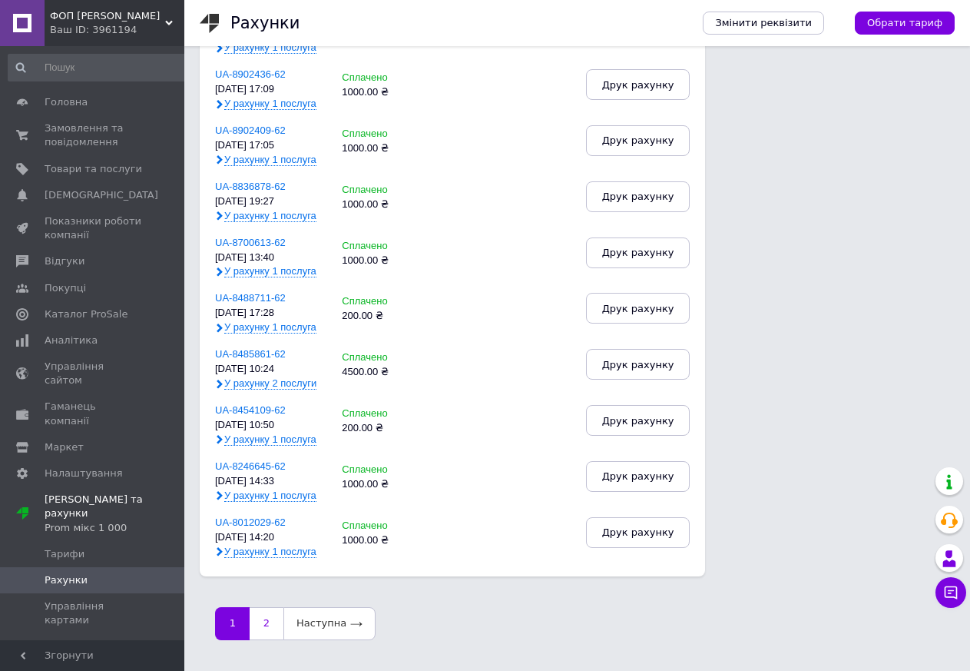
click at [261, 626] on link "2" at bounding box center [267, 623] width 34 height 32
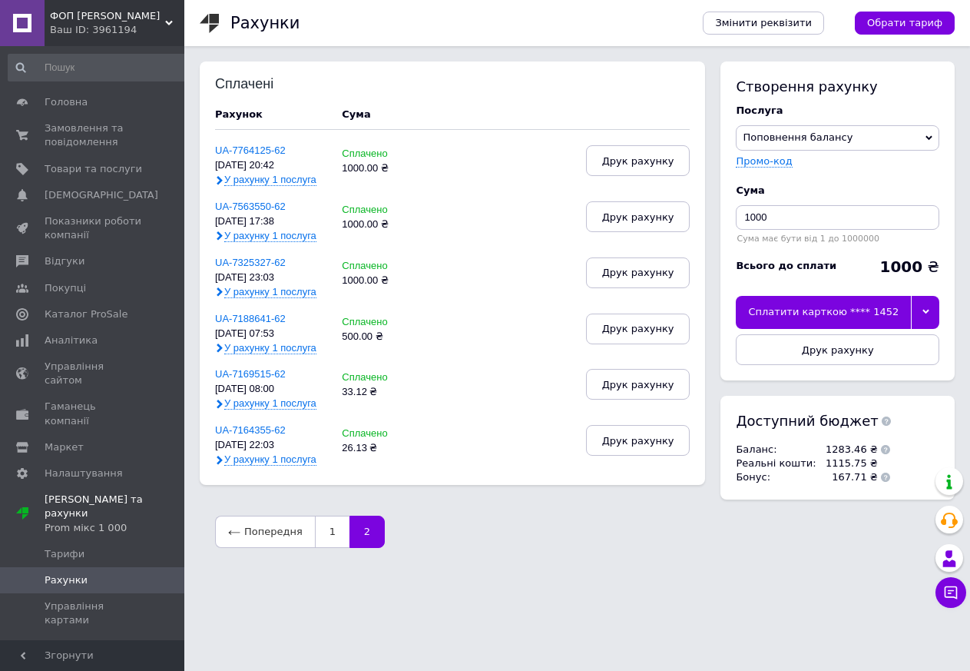
scroll to position [0, 0]
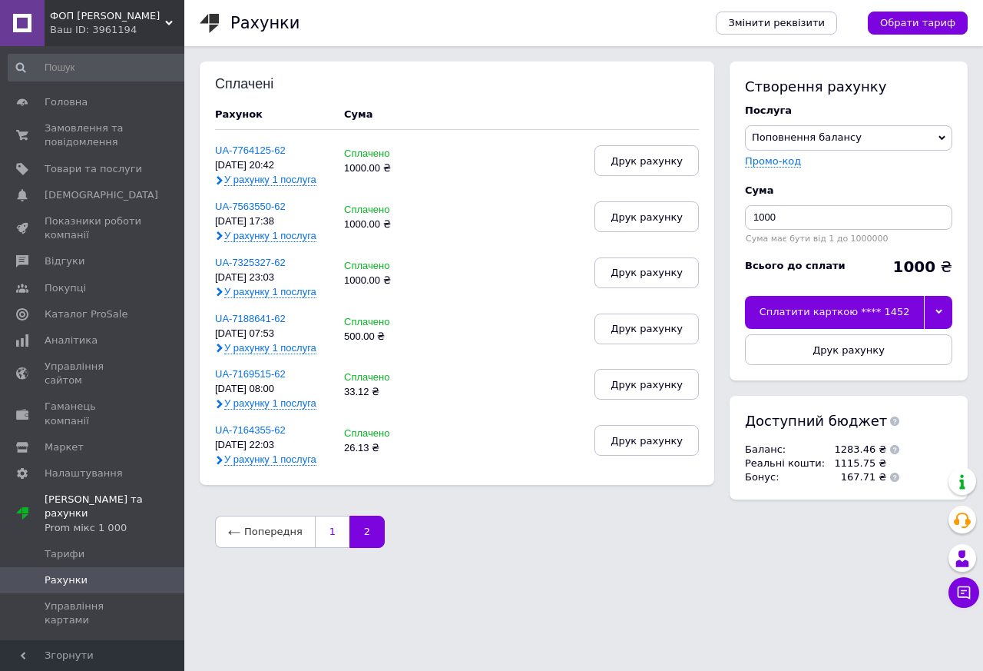
click at [324, 536] on link "1" at bounding box center [332, 532] width 35 height 32
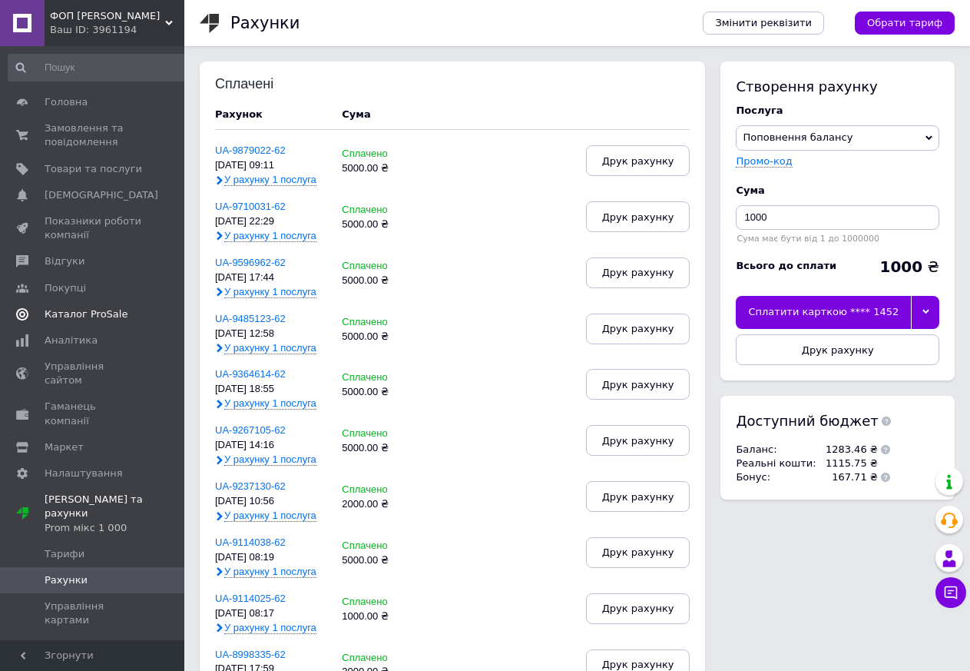
click at [66, 310] on span "Каталог ProSale" at bounding box center [86, 314] width 83 height 14
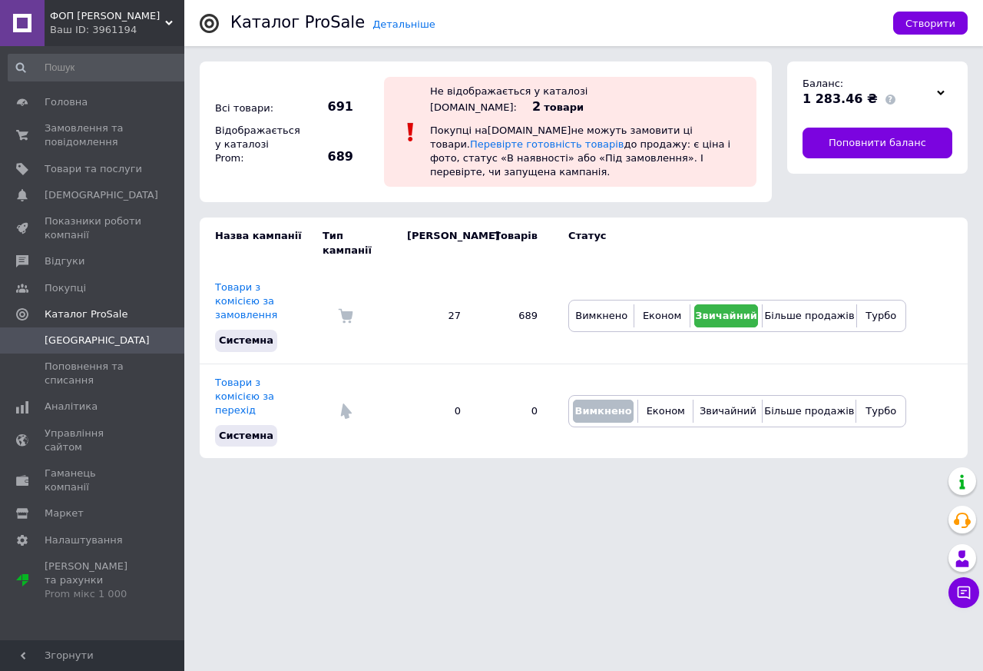
click at [941, 91] on icon at bounding box center [941, 93] width 8 height 8
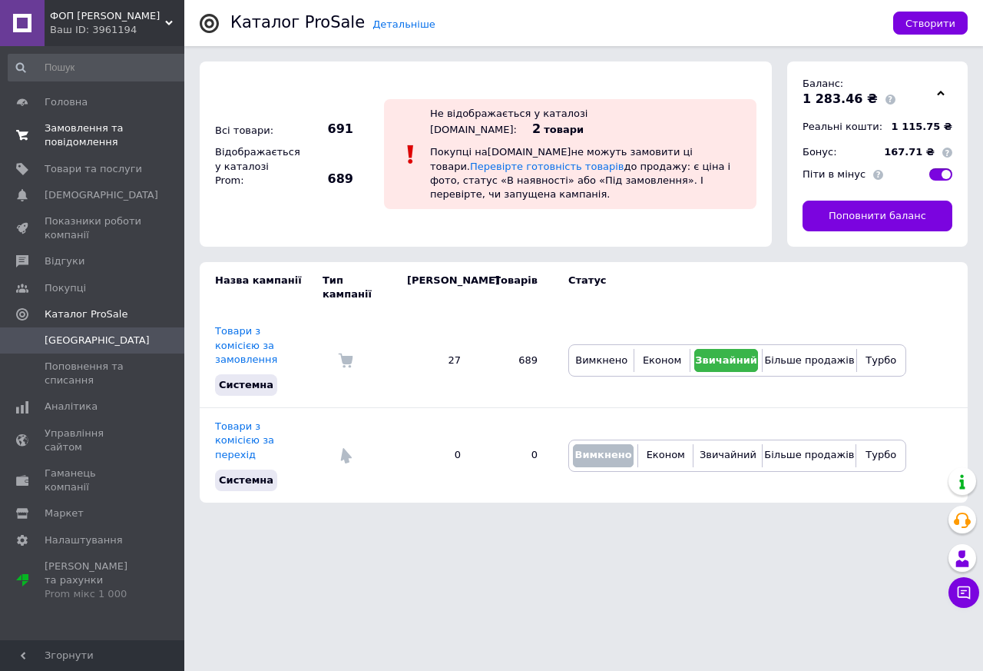
click at [69, 142] on span "Замовлення та повідомлення" at bounding box center [94, 135] width 98 height 28
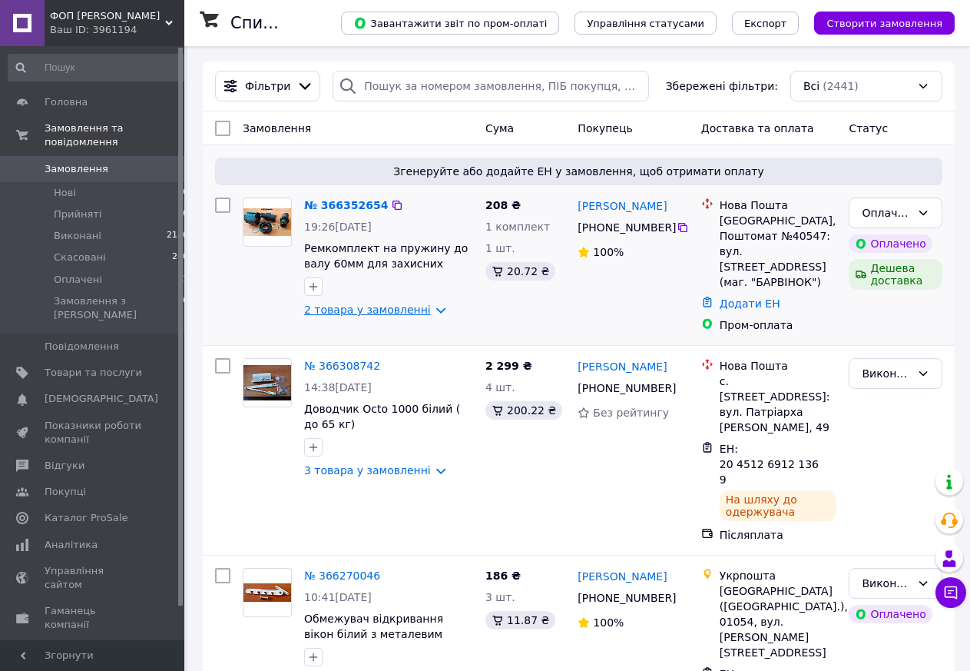
click at [341, 310] on link "2 товара у замовленні" at bounding box center [367, 309] width 127 height 12
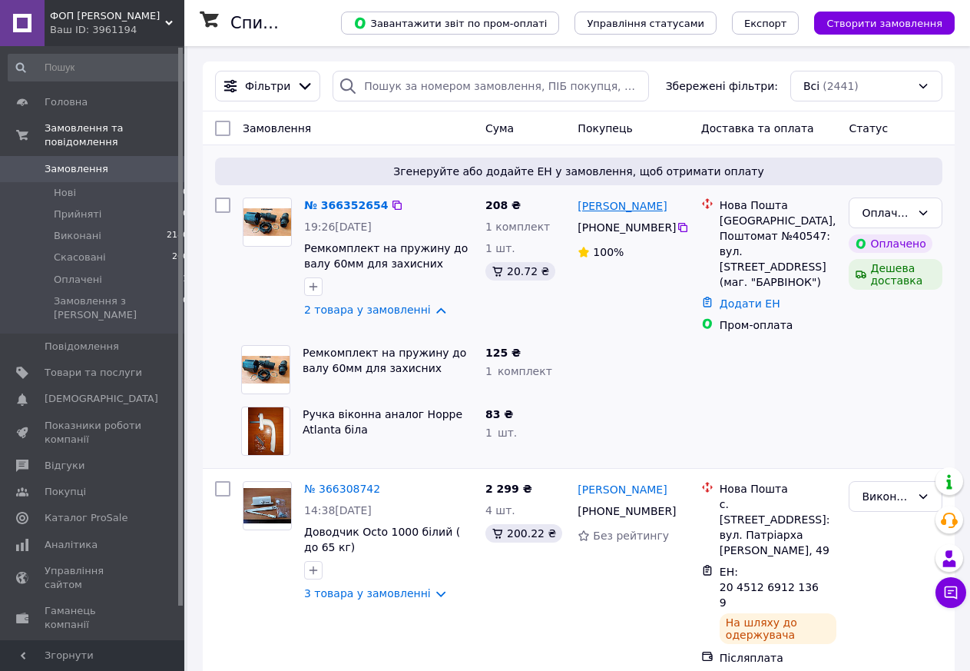
click at [614, 203] on link "[PERSON_NAME]" at bounding box center [622, 205] width 89 height 15
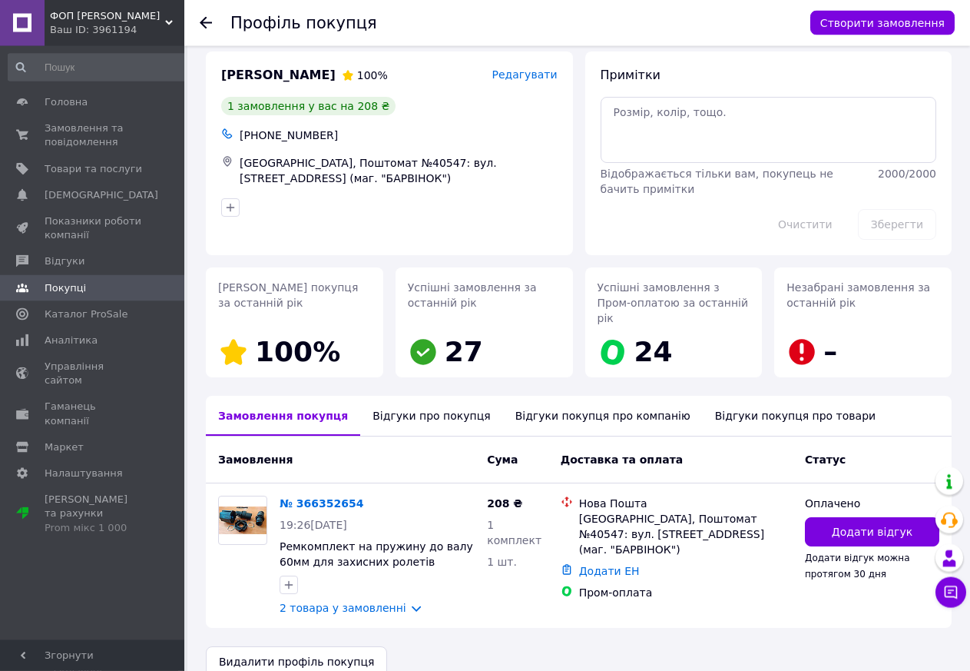
scroll to position [23, 0]
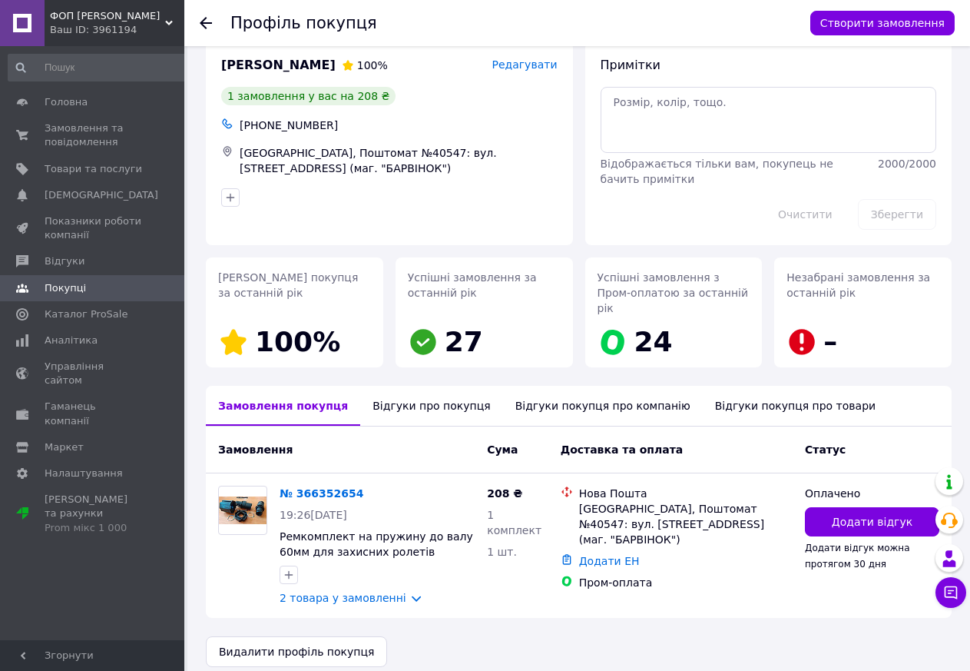
click at [423, 395] on div "Відгуки про покупця" at bounding box center [431, 406] width 142 height 40
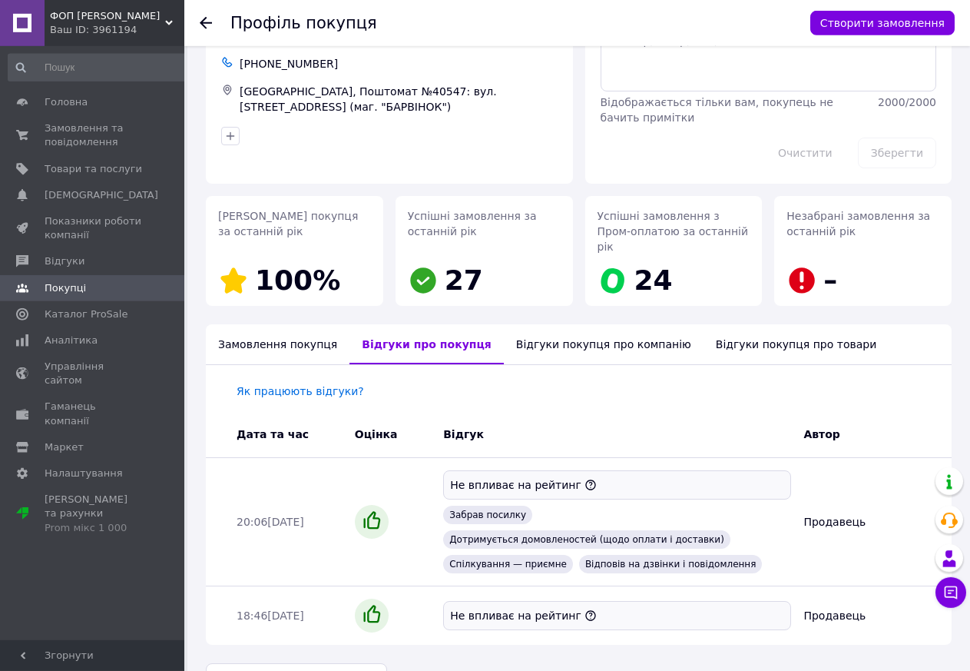
scroll to position [86, 0]
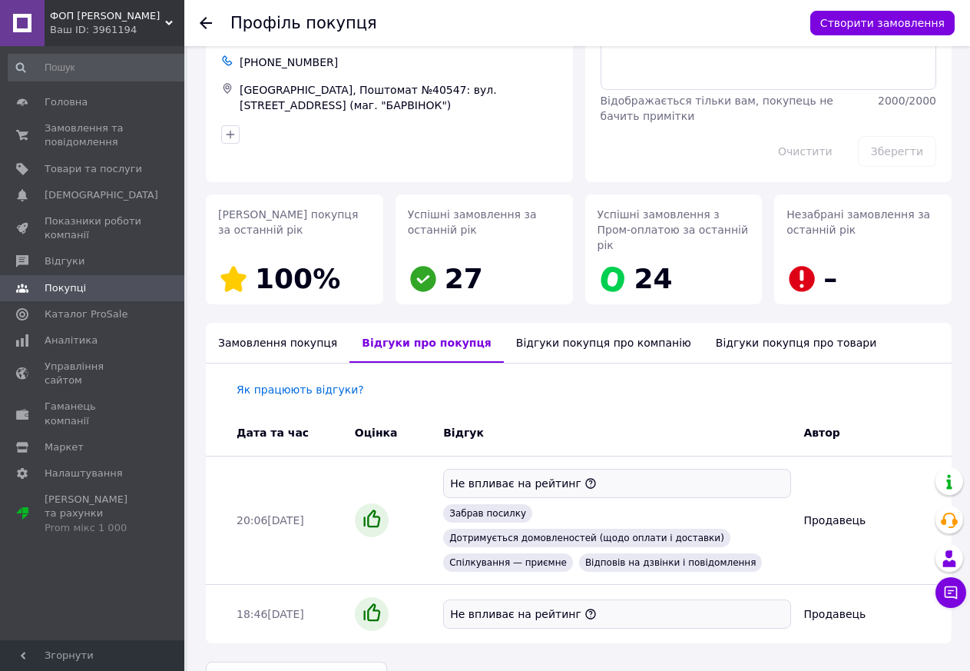
click at [207, 19] on icon at bounding box center [206, 23] width 12 height 12
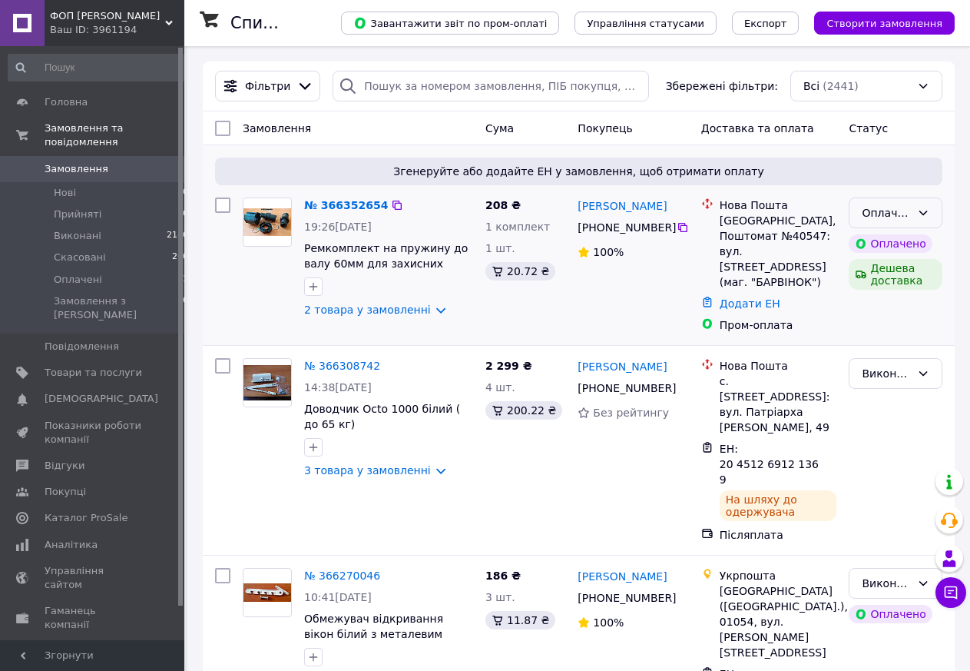
click at [916, 207] on div "Оплачено" at bounding box center [896, 212] width 94 height 31
click at [878, 247] on li "Прийнято" at bounding box center [896, 247] width 92 height 28
click at [379, 312] on link "2 товара у замовленні" at bounding box center [367, 309] width 127 height 12
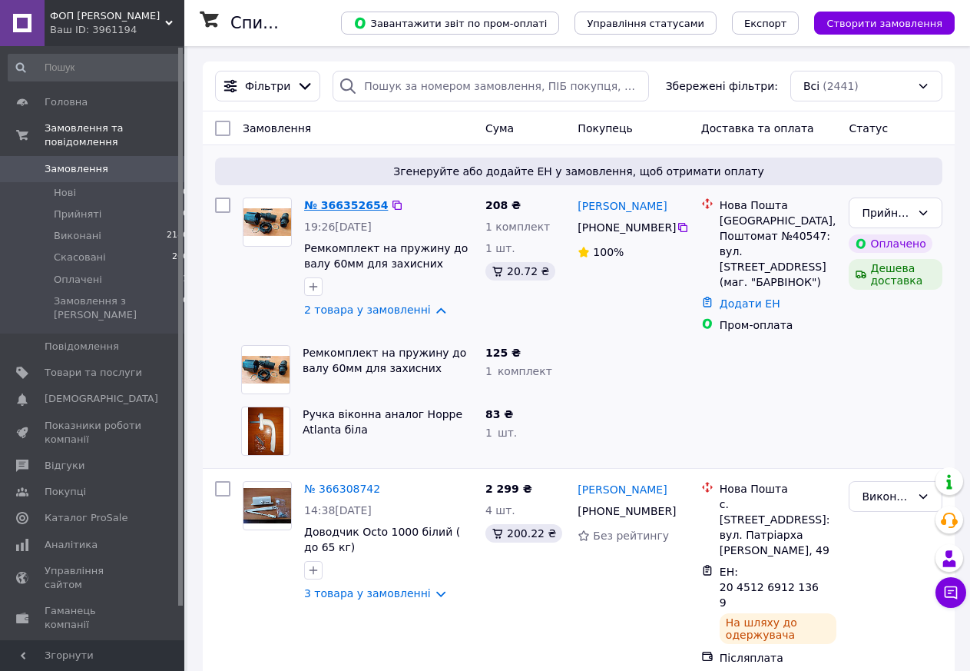
click at [353, 204] on link "№ 366352654" at bounding box center [346, 205] width 84 height 12
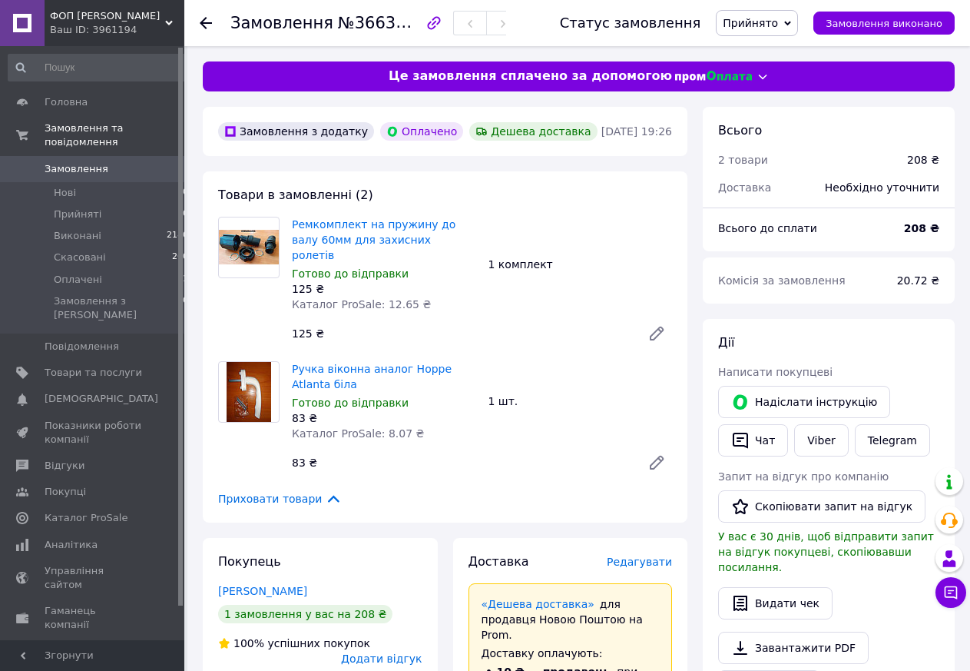
click at [202, 17] on icon at bounding box center [206, 23] width 12 height 12
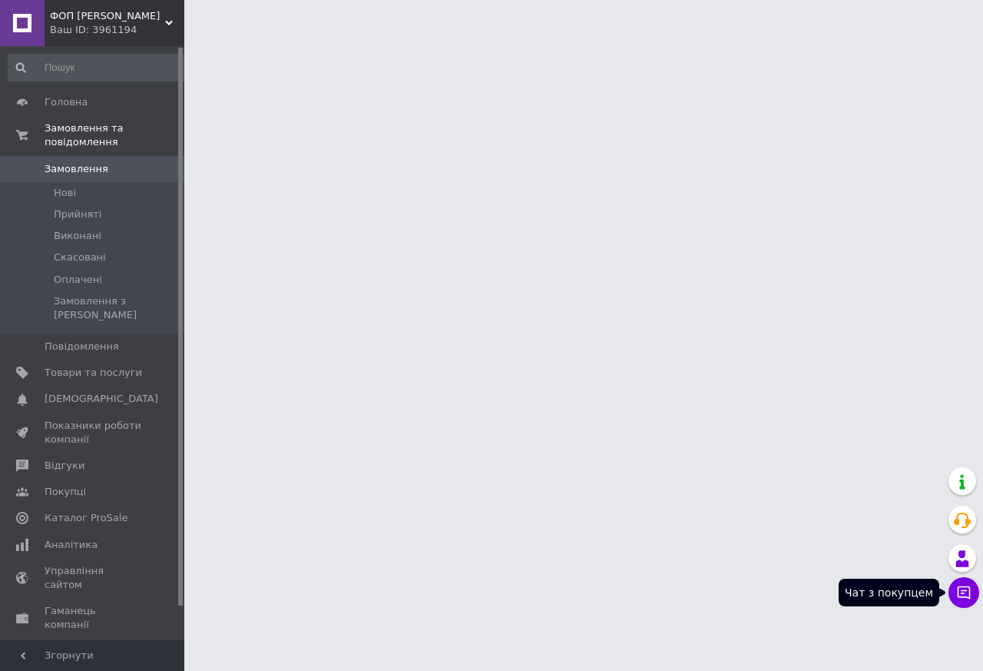
click at [960, 598] on icon at bounding box center [964, 592] width 15 height 15
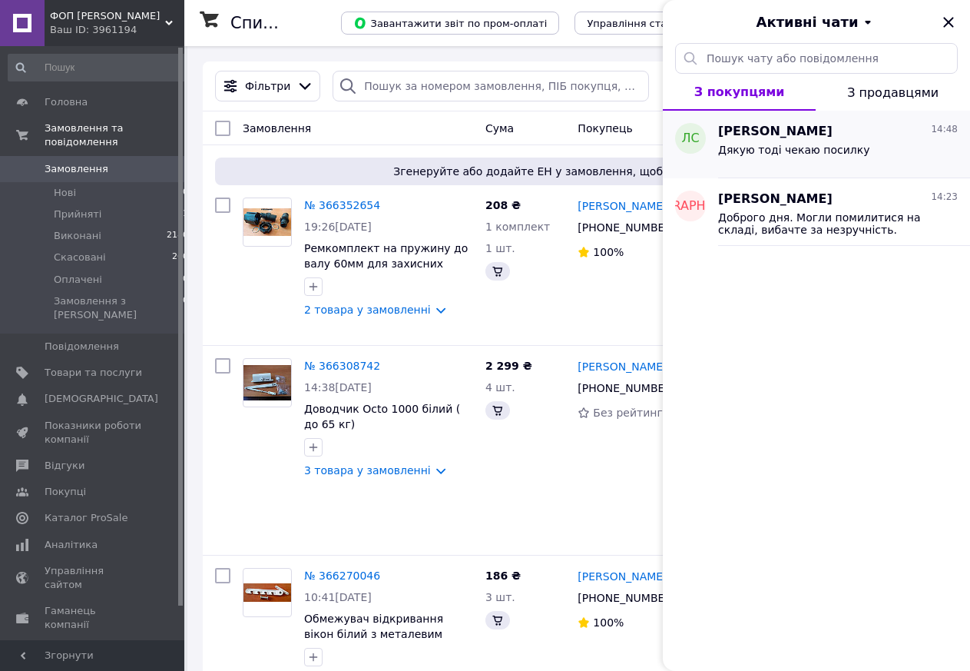
click at [833, 145] on span "Дякую тоді чекаю посилку" at bounding box center [793, 150] width 151 height 12
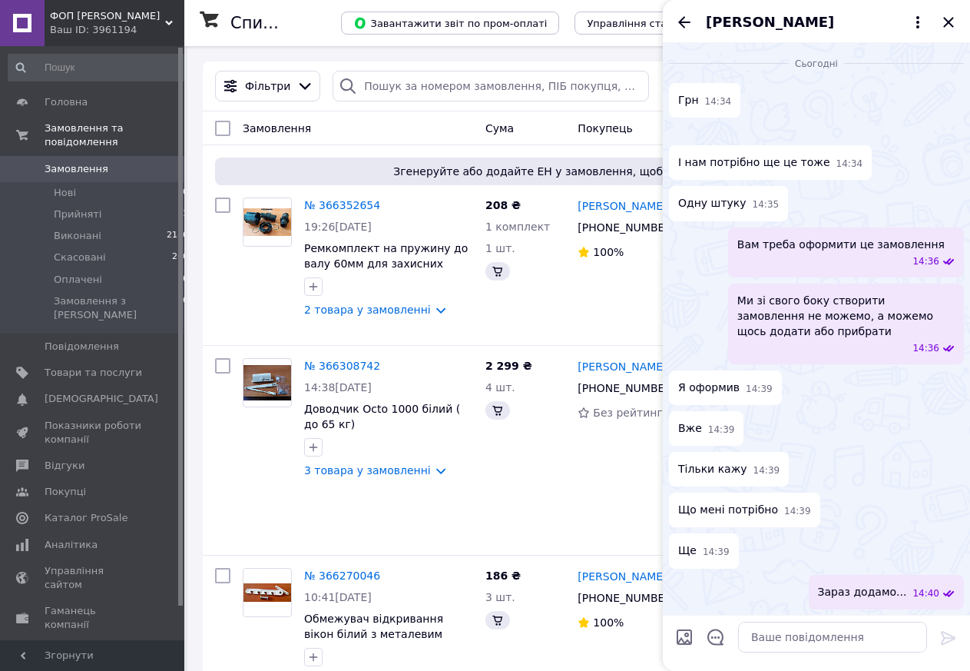
scroll to position [1192, 0]
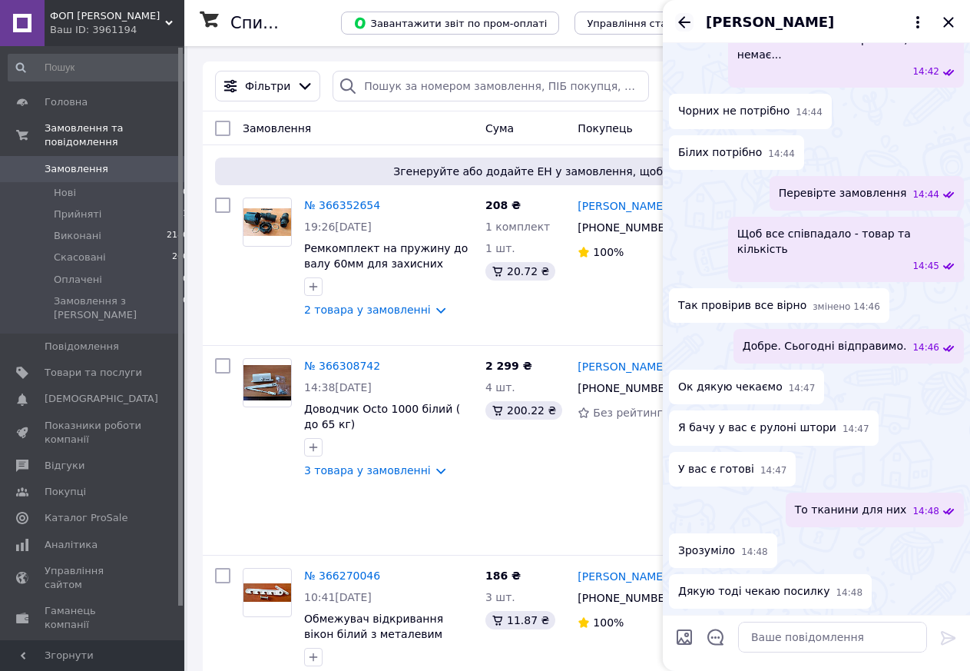
click at [682, 25] on icon "Назад" at bounding box center [684, 22] width 18 height 18
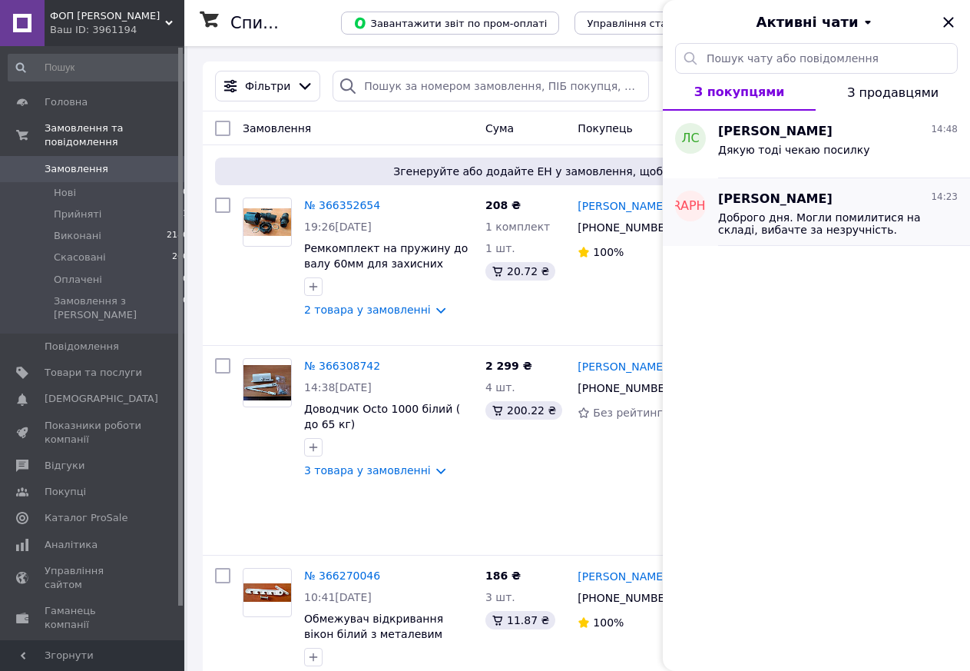
click at [774, 202] on span "[PERSON_NAME]" at bounding box center [775, 200] width 114 height 18
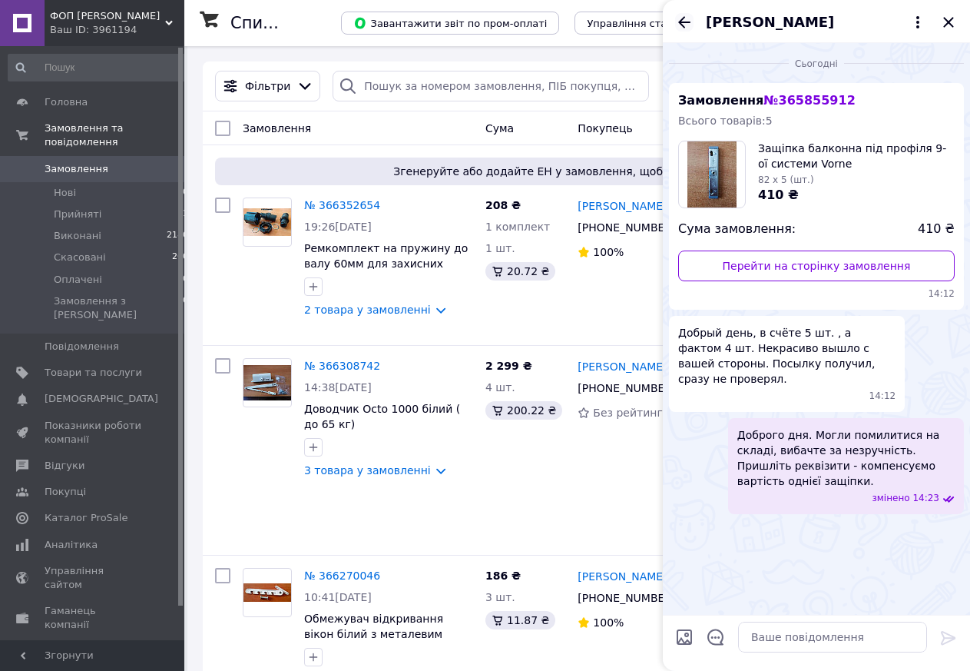
click at [681, 26] on icon "Назад" at bounding box center [684, 22] width 18 height 18
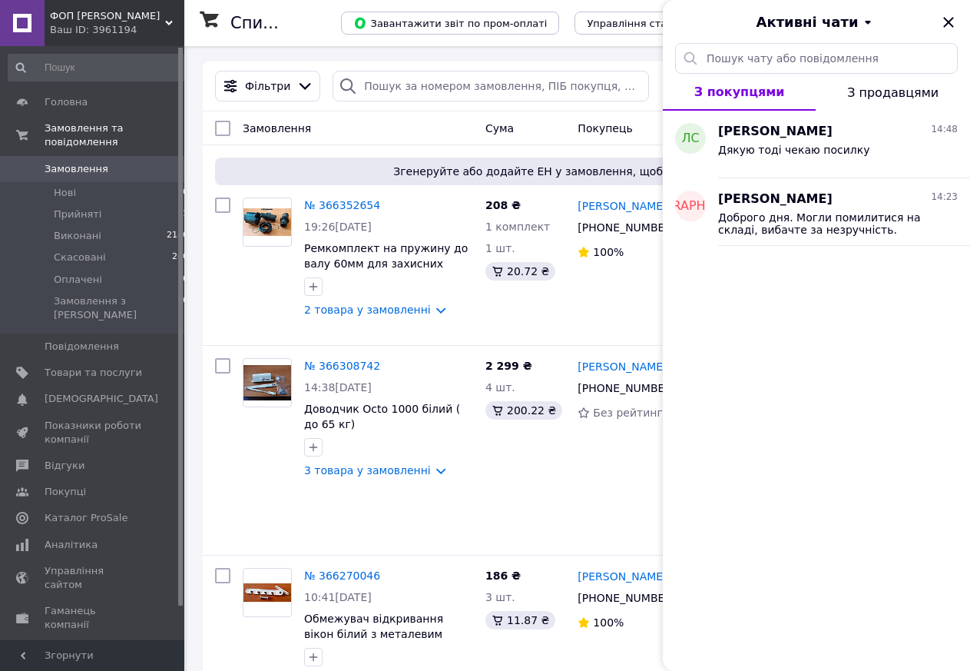
click at [959, 29] on div "Активні чати" at bounding box center [816, 21] width 307 height 43
click at [955, 25] on icon "Закрити" at bounding box center [949, 22] width 18 height 18
